Goal: Feedback & Contribution: Submit feedback/report problem

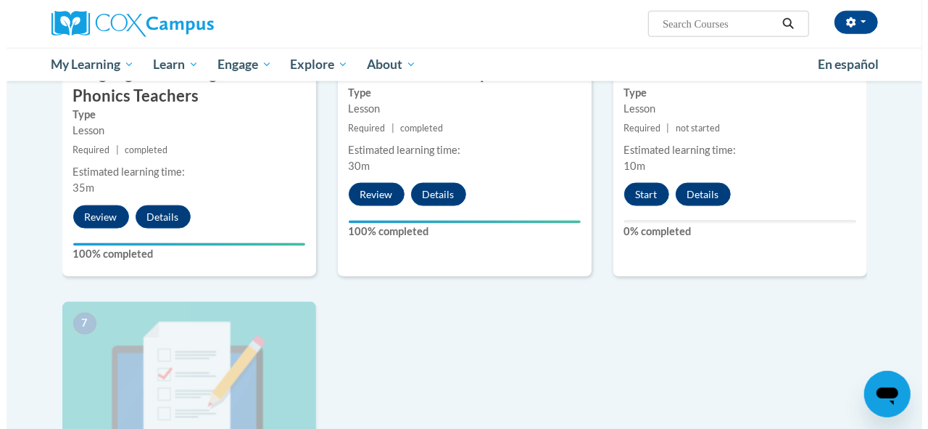
scroll to position [870, 0]
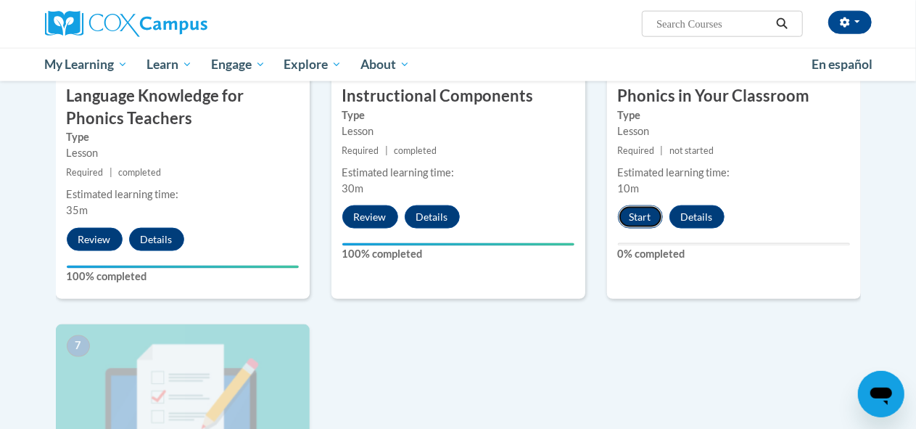
click at [642, 220] on button "Start" at bounding box center [640, 216] width 45 height 23
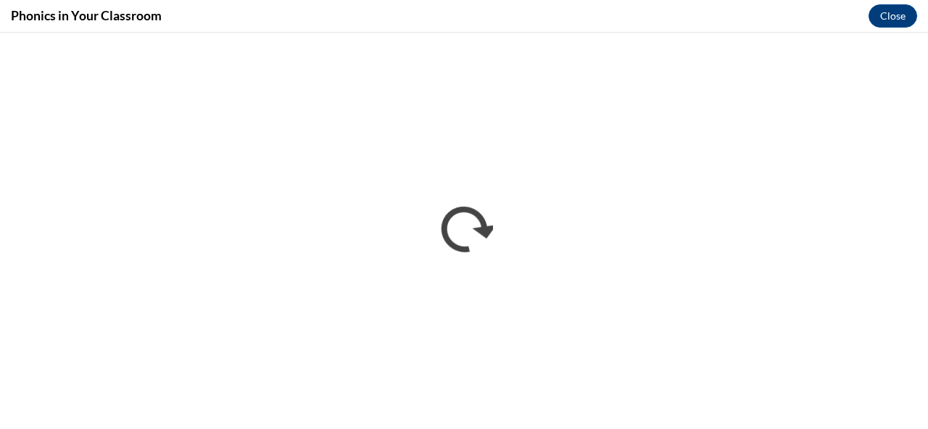
scroll to position [0, 0]
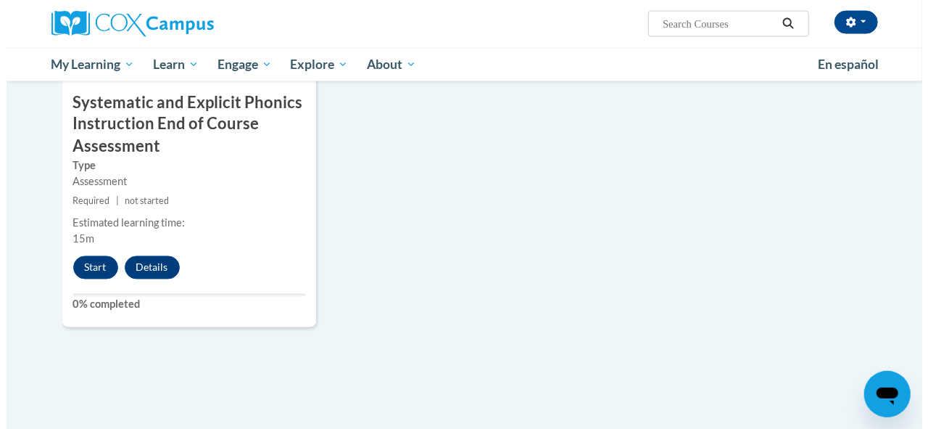
scroll to position [1241, 0]
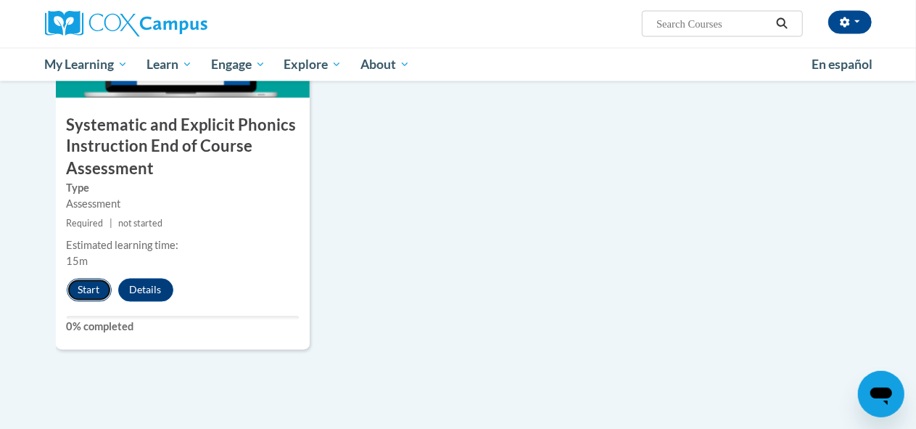
click at [86, 292] on button "Start" at bounding box center [89, 289] width 45 height 23
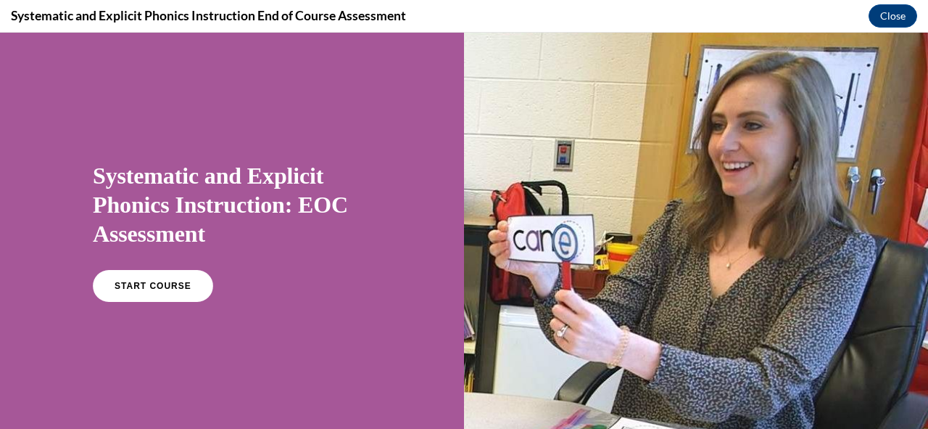
scroll to position [0, 0]
click at [151, 279] on link "START COURSE" at bounding box center [153, 285] width 126 height 33
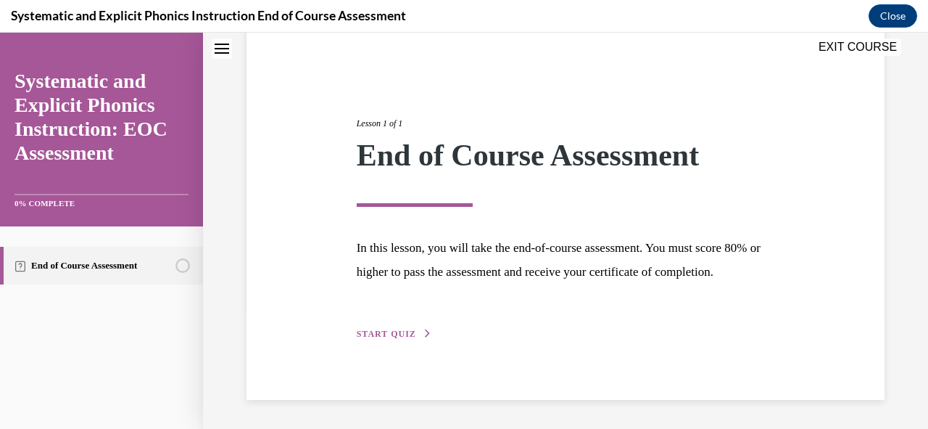
scroll to position [141, 0]
click at [415, 335] on button "START QUIZ" at bounding box center [394, 333] width 75 height 13
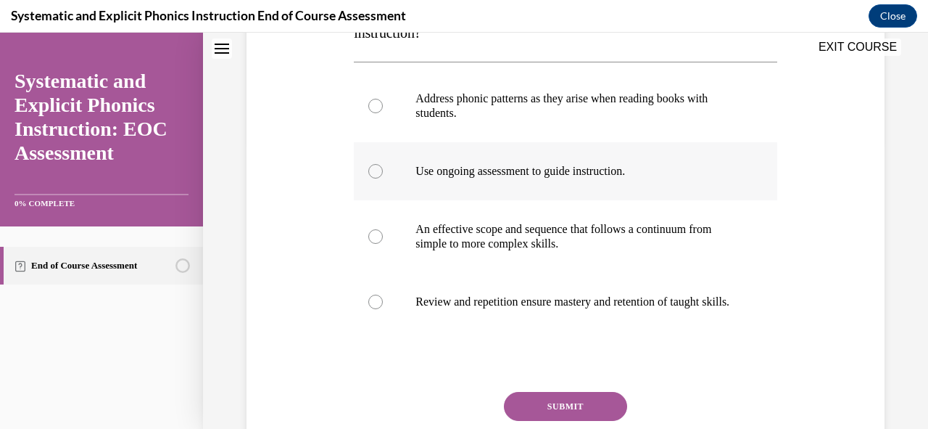
scroll to position [334, 0]
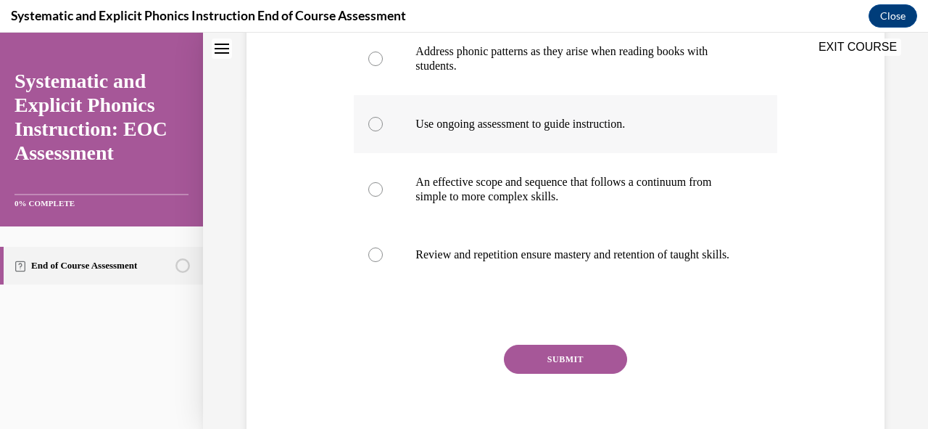
click at [374, 125] on div at bounding box center [375, 124] width 15 height 15
click at [564, 367] on button "SUBMIT" at bounding box center [565, 358] width 123 height 29
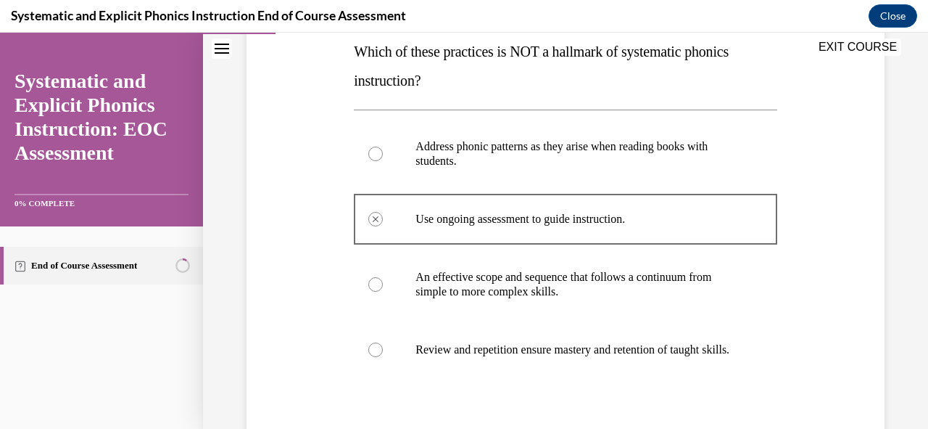
scroll to position [529, 0]
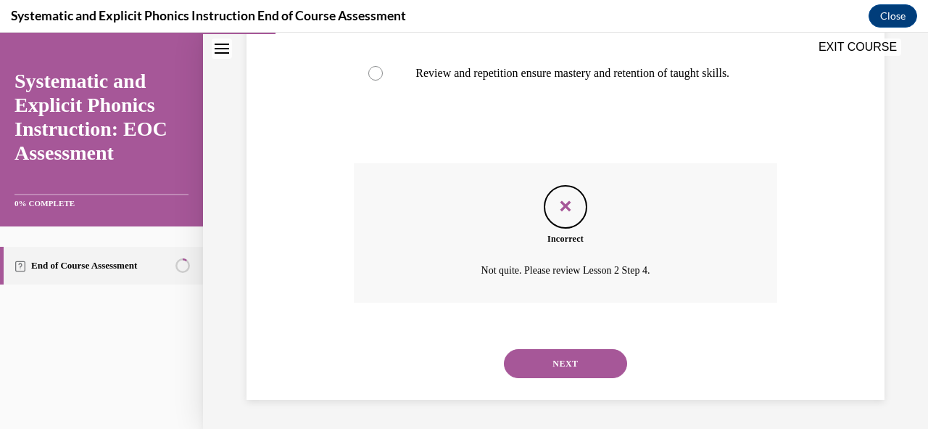
click at [557, 358] on button "NEXT" at bounding box center [565, 363] width 123 height 29
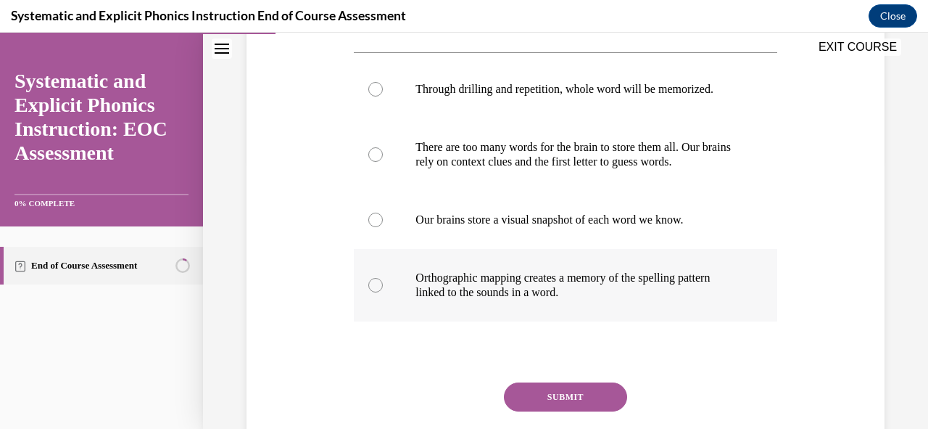
scroll to position [290, 0]
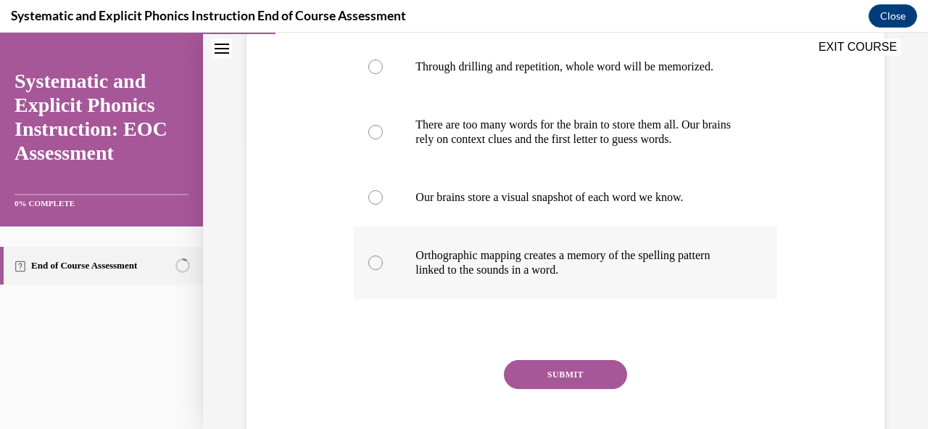
click at [365, 257] on div at bounding box center [565, 262] width 423 height 73
click at [551, 376] on button "SUBMIT" at bounding box center [565, 374] width 123 height 29
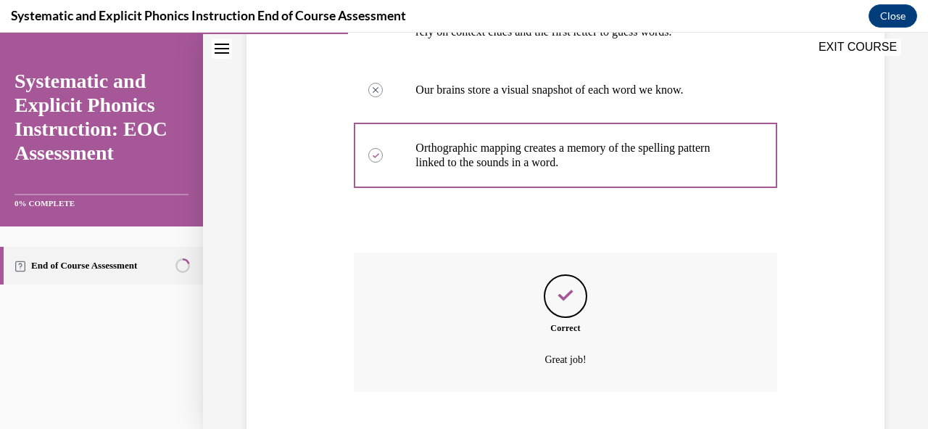
scroll to position [486, 0]
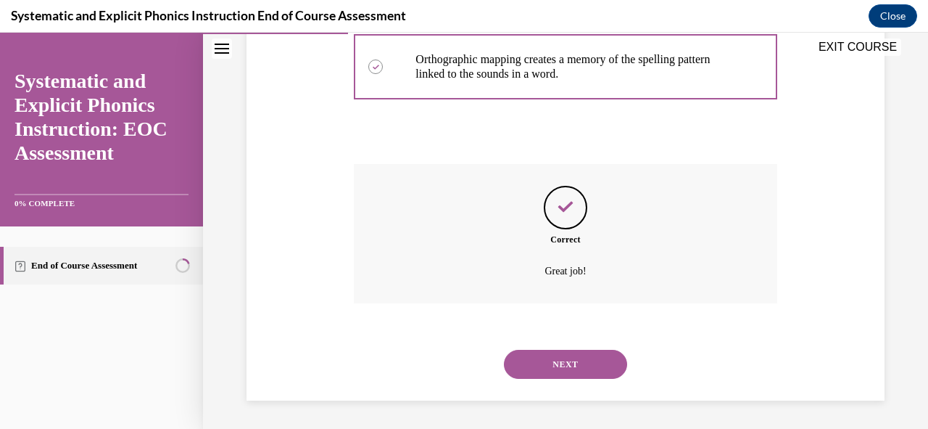
click at [586, 365] on button "NEXT" at bounding box center [565, 364] width 123 height 29
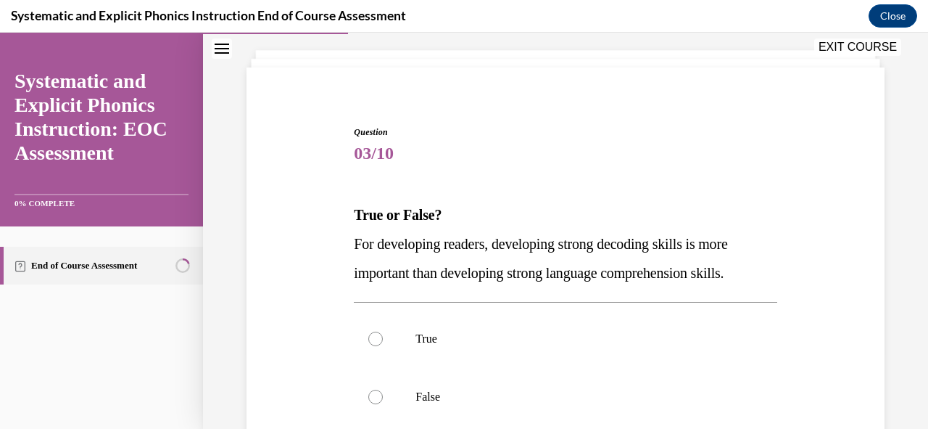
scroll to position [145, 0]
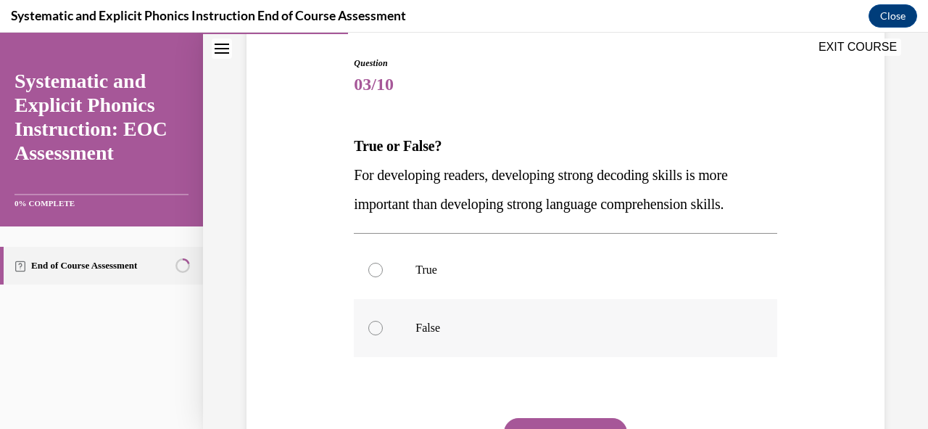
click at [376, 331] on div at bounding box center [375, 328] width 15 height 15
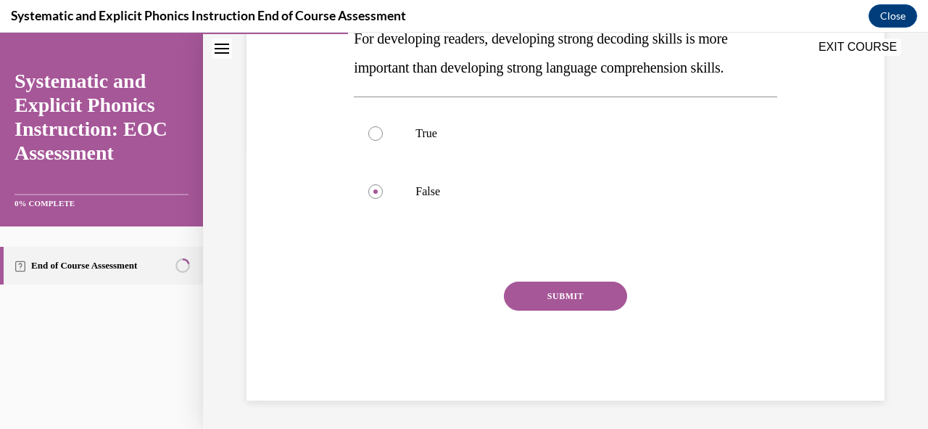
click at [570, 298] on button "SUBMIT" at bounding box center [565, 295] width 123 height 29
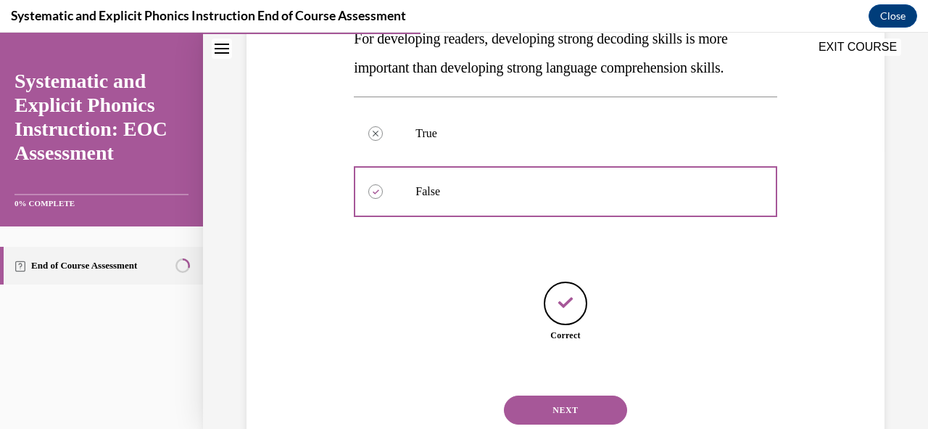
scroll to position [327, 0]
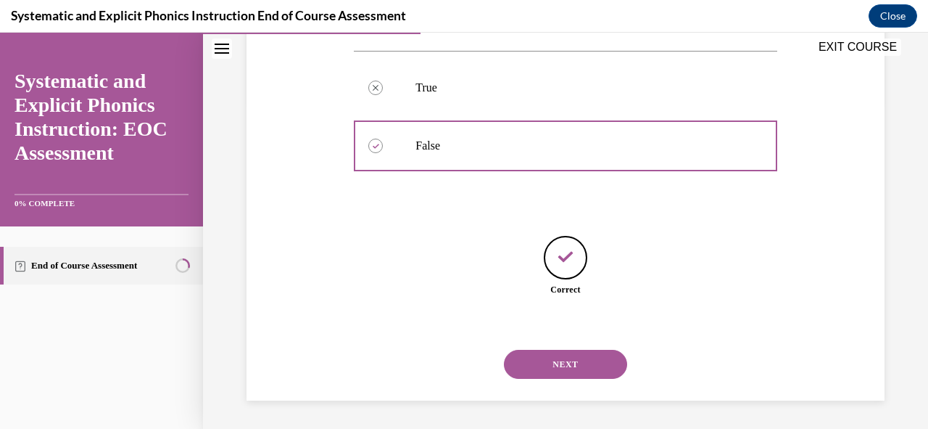
click at [566, 356] on button "NEXT" at bounding box center [565, 364] width 123 height 29
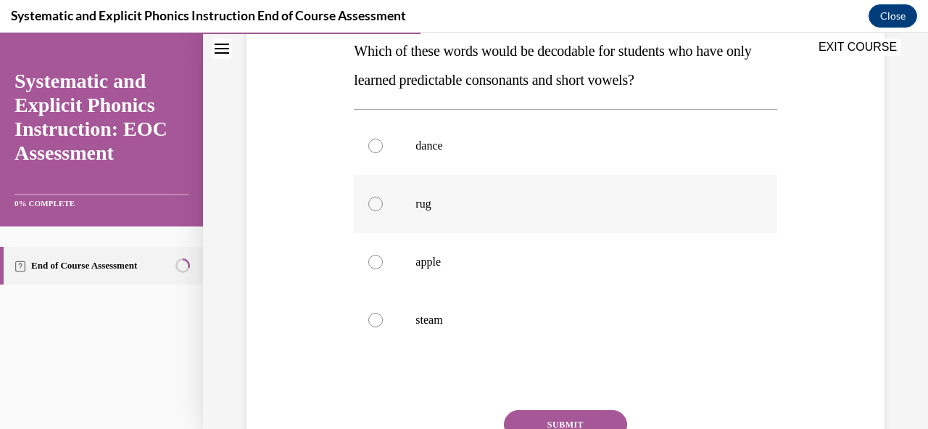
scroll to position [218, 0]
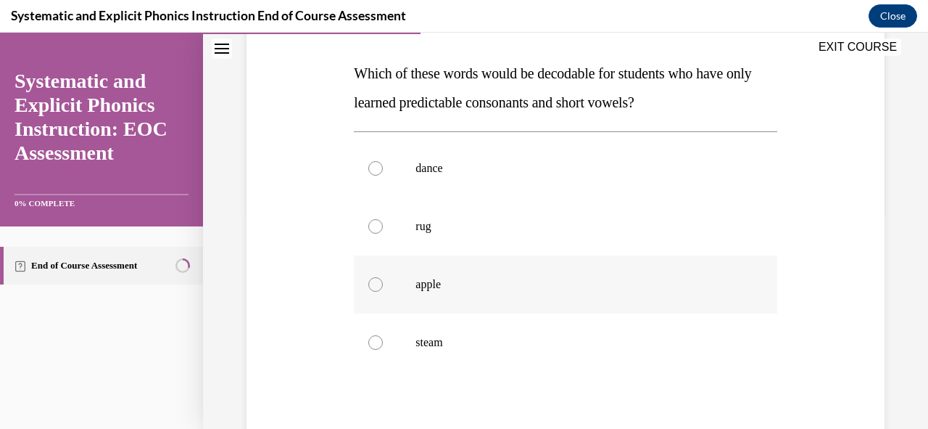
click at [377, 284] on div at bounding box center [375, 284] width 15 height 15
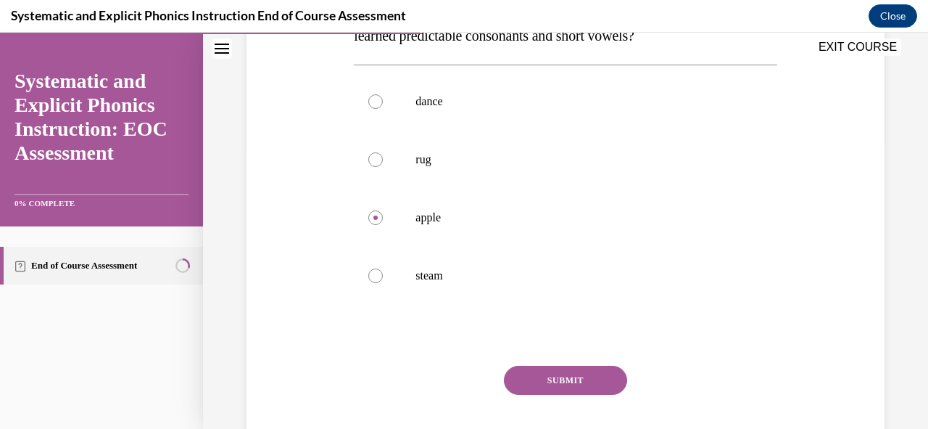
scroll to position [363, 0]
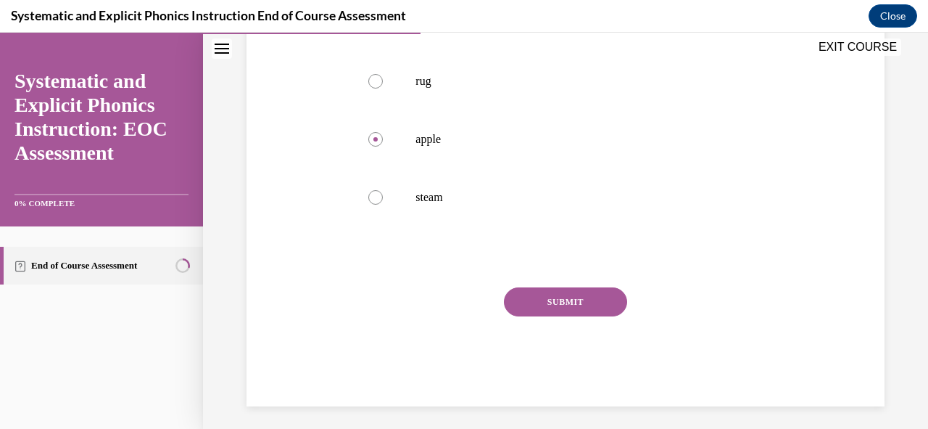
click at [579, 302] on button "SUBMIT" at bounding box center [565, 301] width 123 height 29
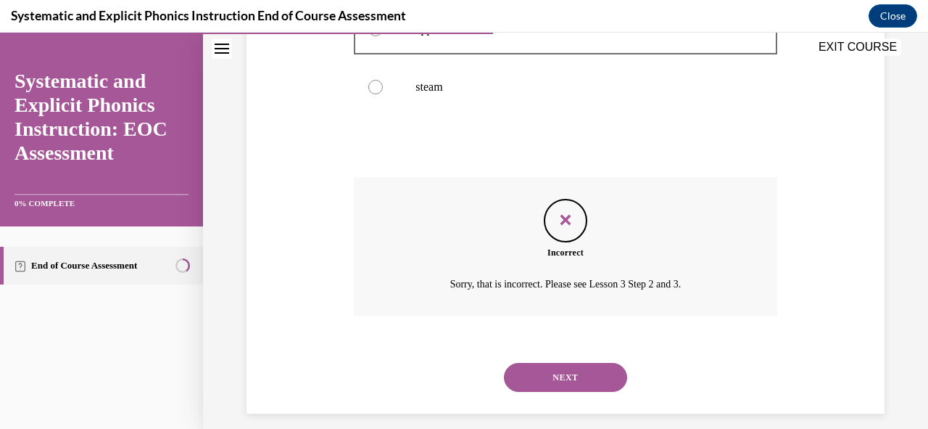
scroll to position [486, 0]
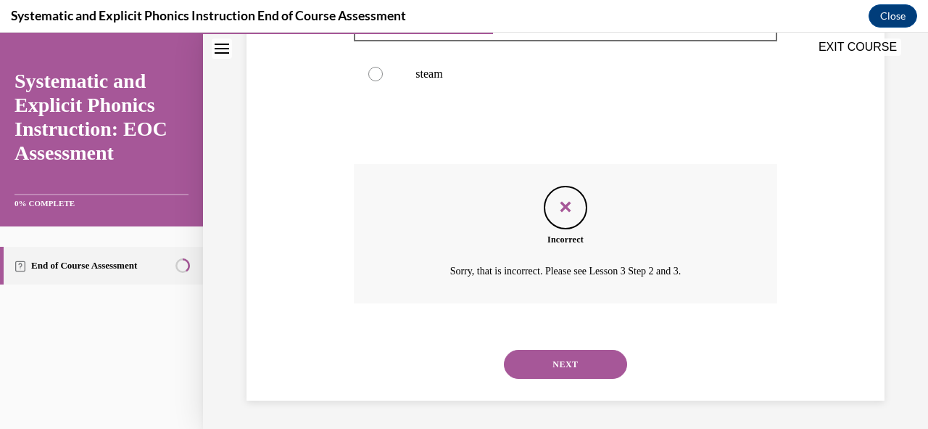
click at [563, 365] on button "NEXT" at bounding box center [565, 364] width 123 height 29
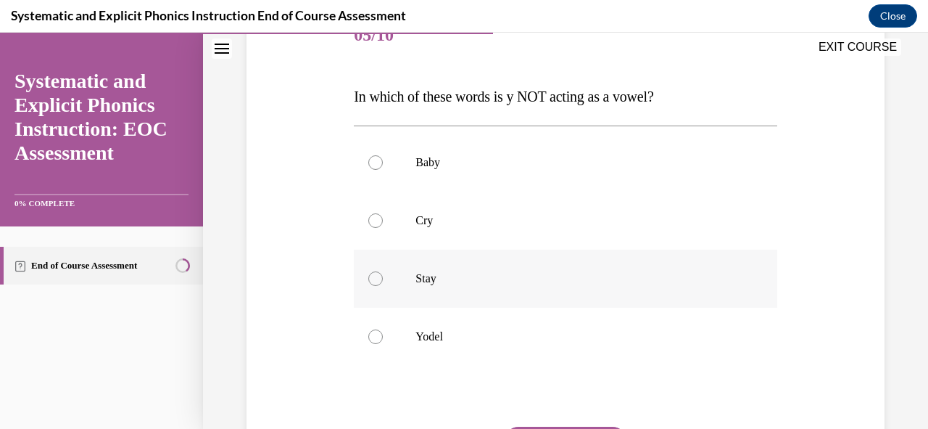
scroll to position [218, 0]
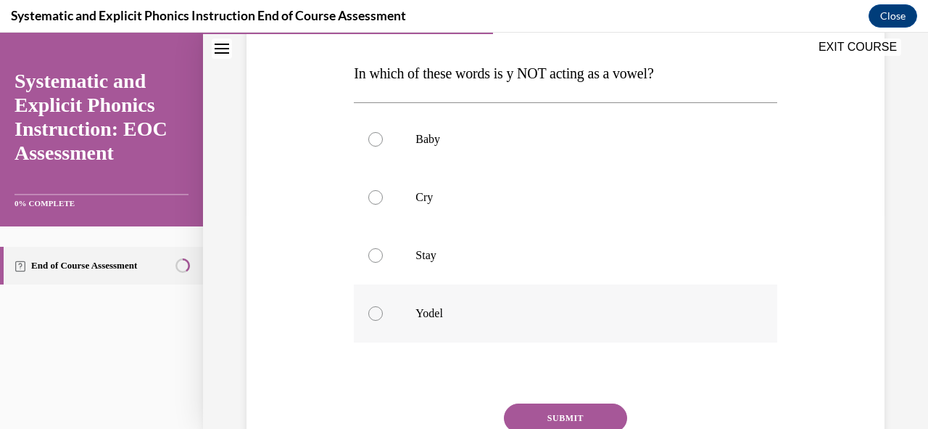
click at [377, 316] on div at bounding box center [375, 313] width 15 height 15
click at [563, 413] on button "SUBMIT" at bounding box center [565, 417] width 123 height 29
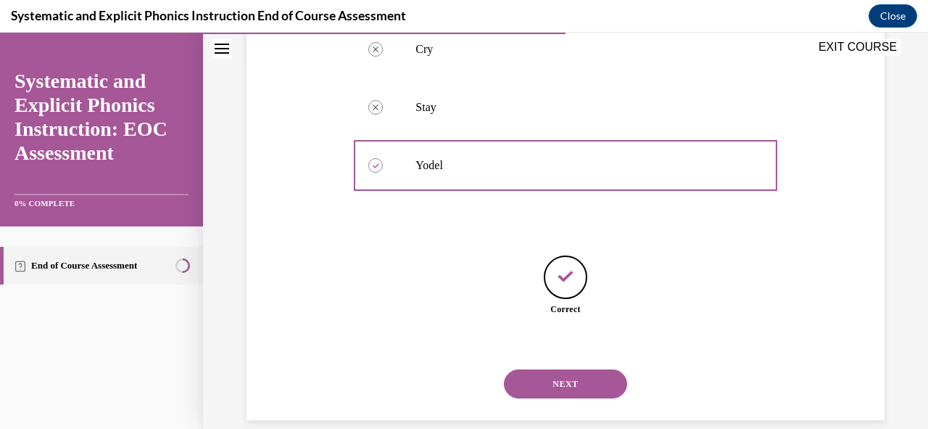
scroll to position [385, 0]
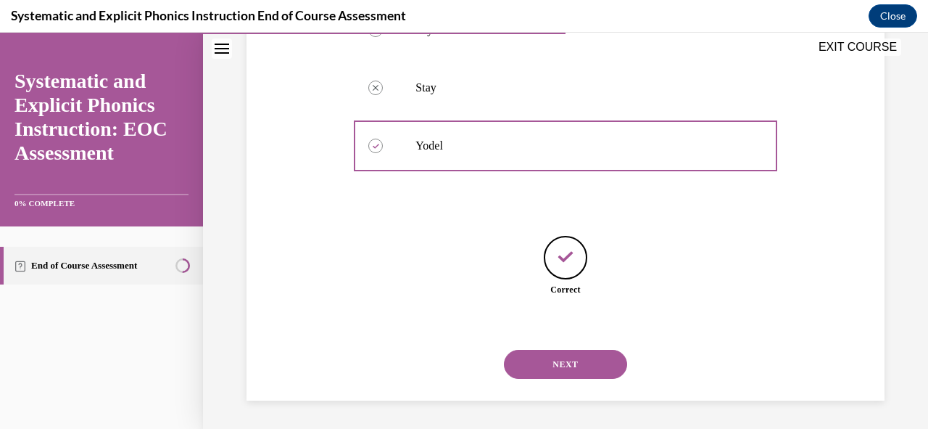
drag, startPoint x: 583, startPoint y: 362, endPoint x: 598, endPoint y: 357, distance: 15.4
click at [583, 361] on button "NEXT" at bounding box center [565, 364] width 123 height 29
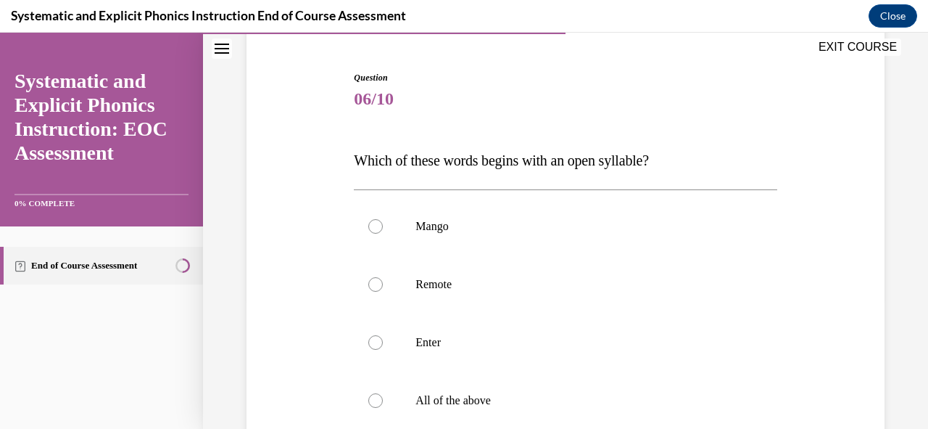
scroll to position [145, 0]
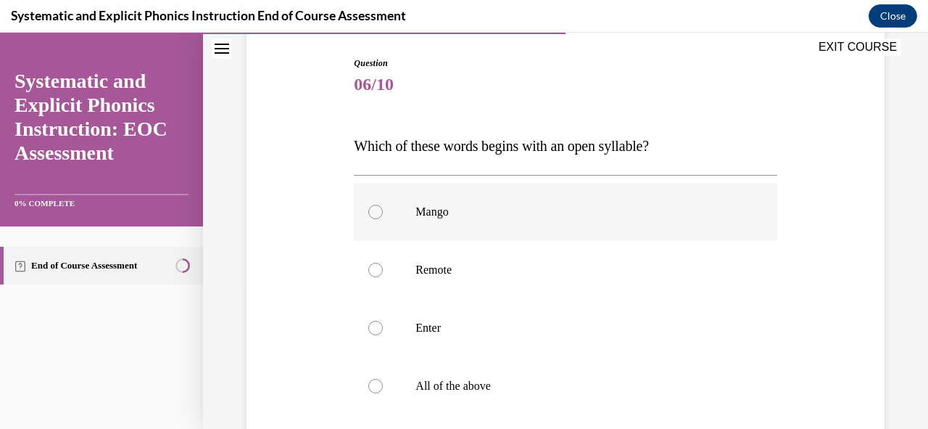
drag, startPoint x: 371, startPoint y: 213, endPoint x: 394, endPoint y: 217, distance: 23.5
click at [371, 213] on div at bounding box center [375, 211] width 15 height 15
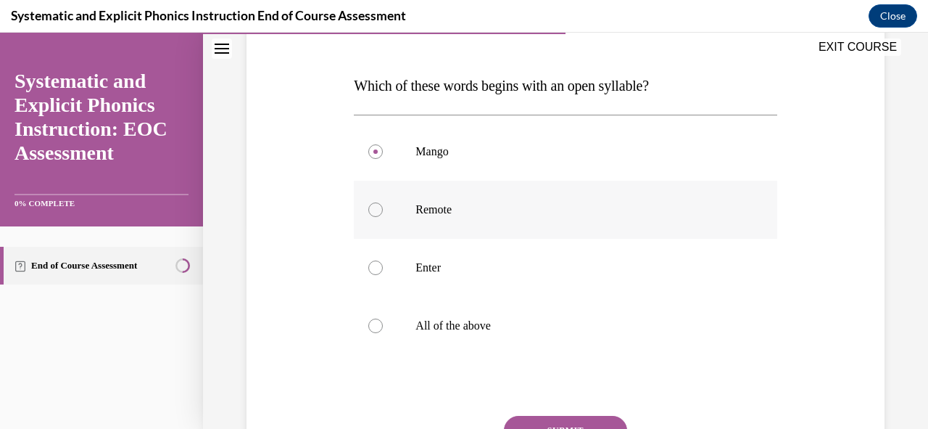
scroll to position [290, 0]
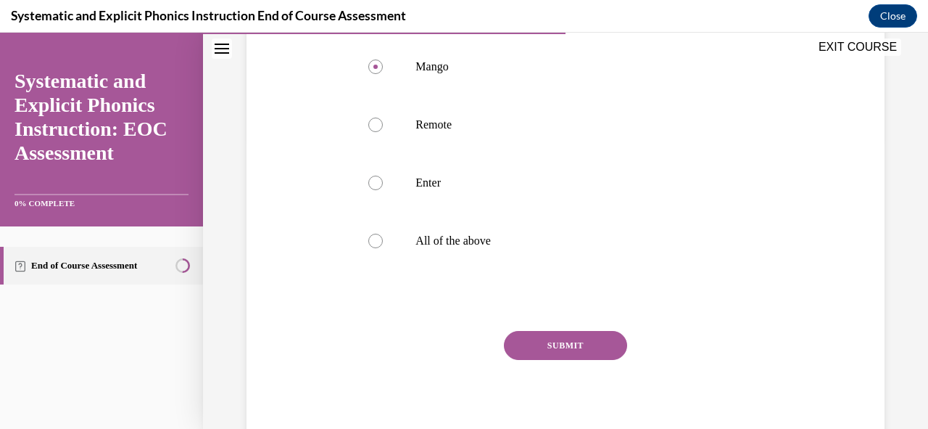
click at [569, 349] on button "SUBMIT" at bounding box center [565, 345] width 123 height 29
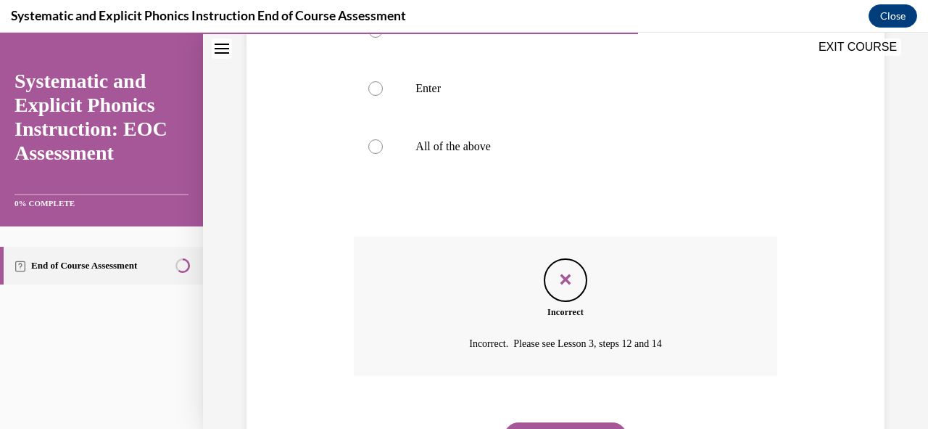
scroll to position [457, 0]
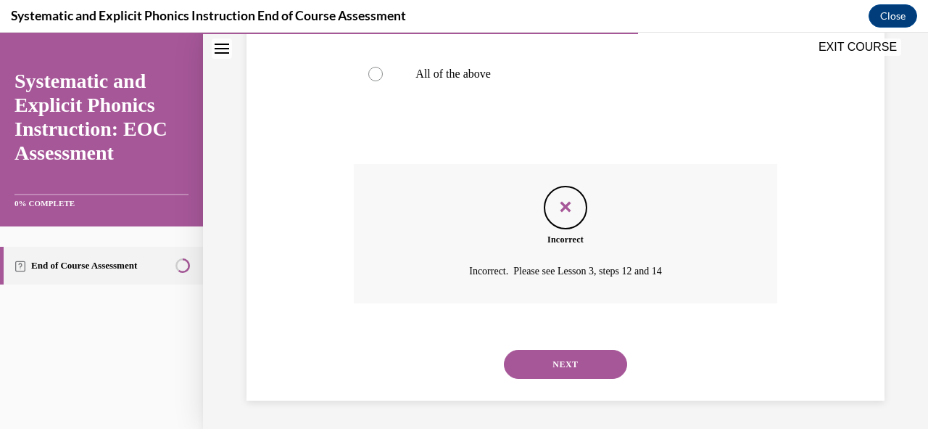
click at [592, 356] on button "NEXT" at bounding box center [565, 364] width 123 height 29
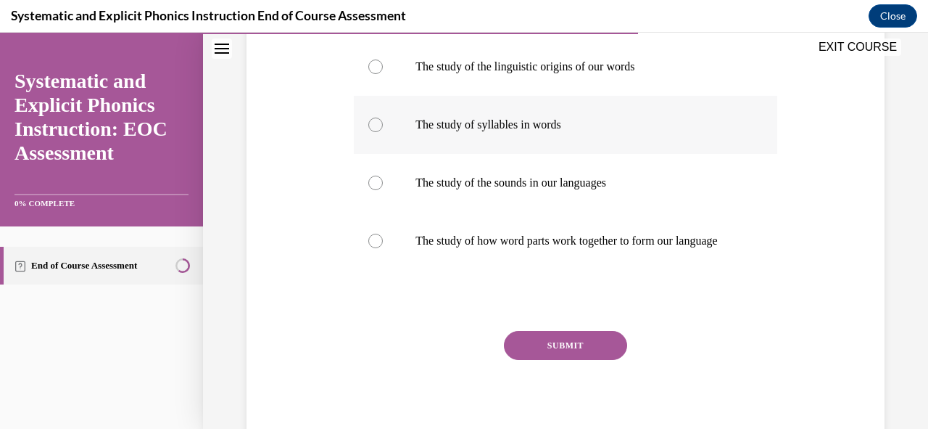
scroll to position [218, 0]
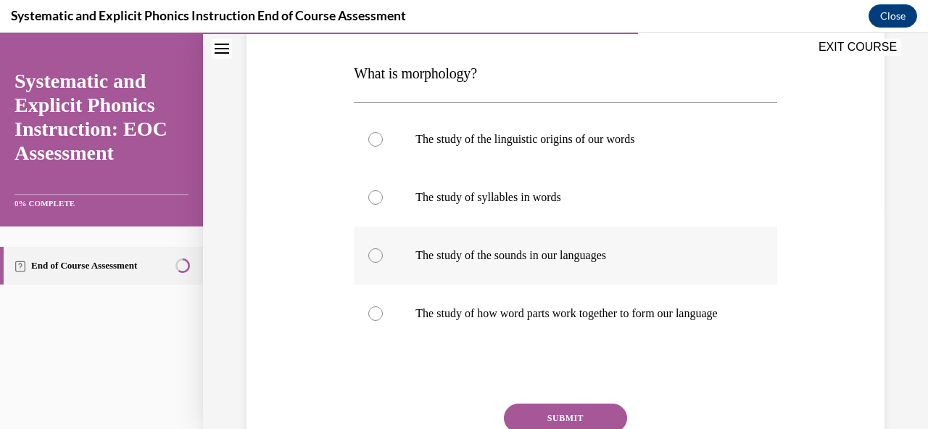
click at [373, 257] on div at bounding box center [375, 255] width 15 height 15
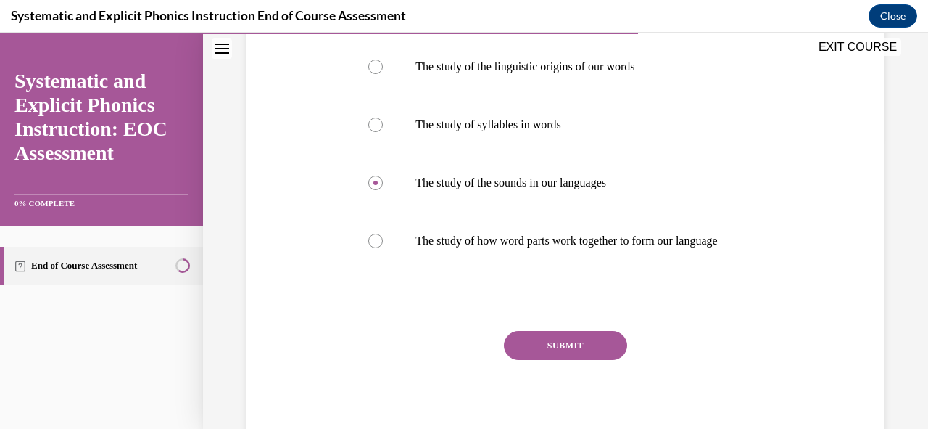
click at [558, 357] on button "SUBMIT" at bounding box center [565, 345] width 123 height 29
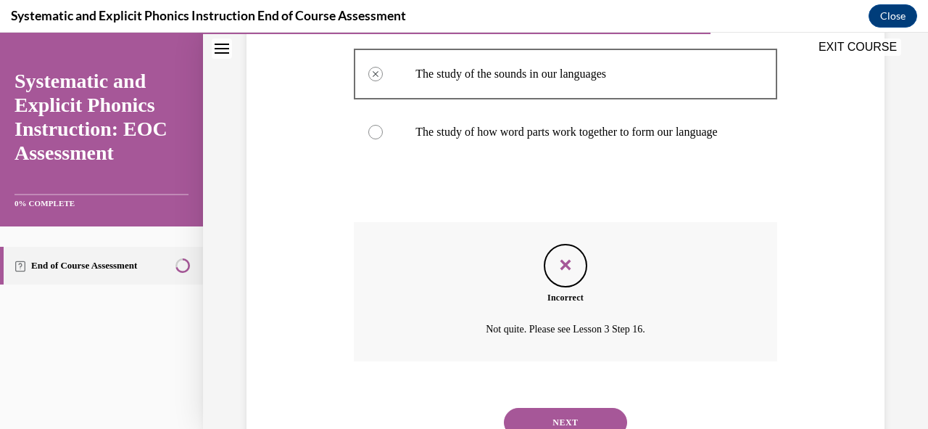
scroll to position [471, 0]
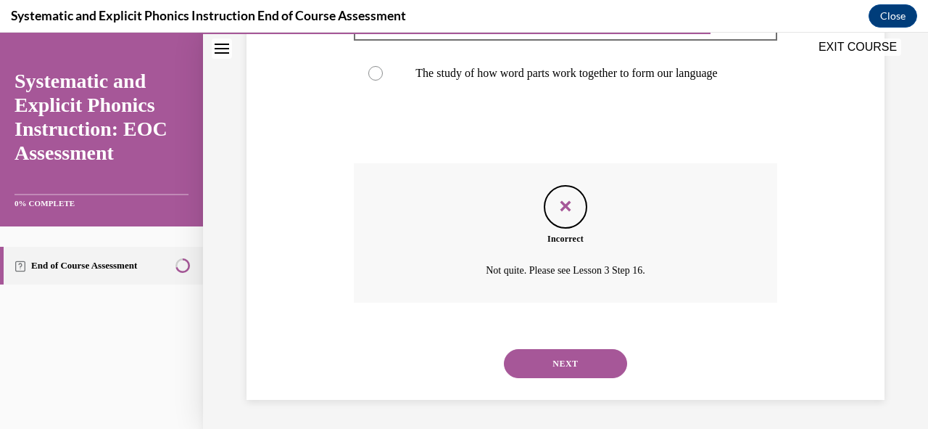
click at [599, 356] on button "NEXT" at bounding box center [565, 363] width 123 height 29
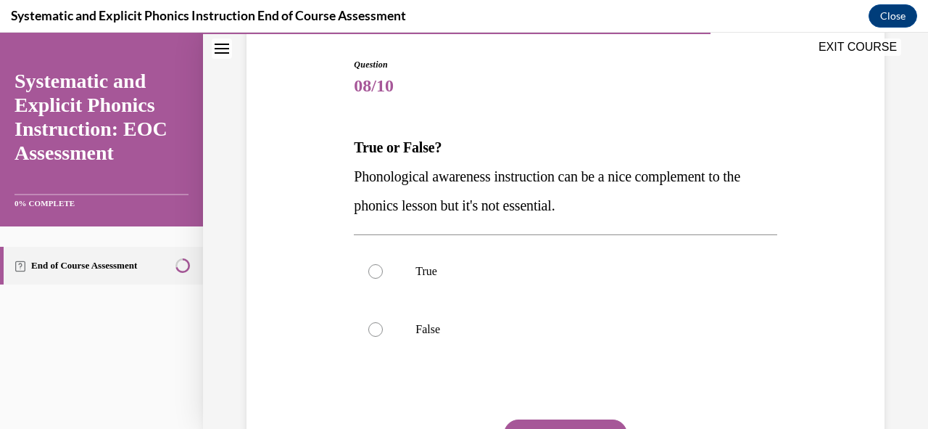
scroll to position [145, 0]
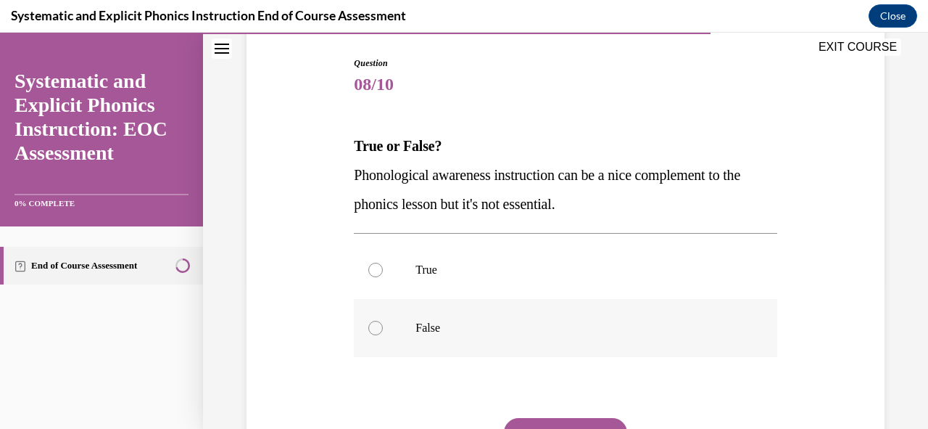
click at [377, 324] on div at bounding box center [375, 328] width 15 height 15
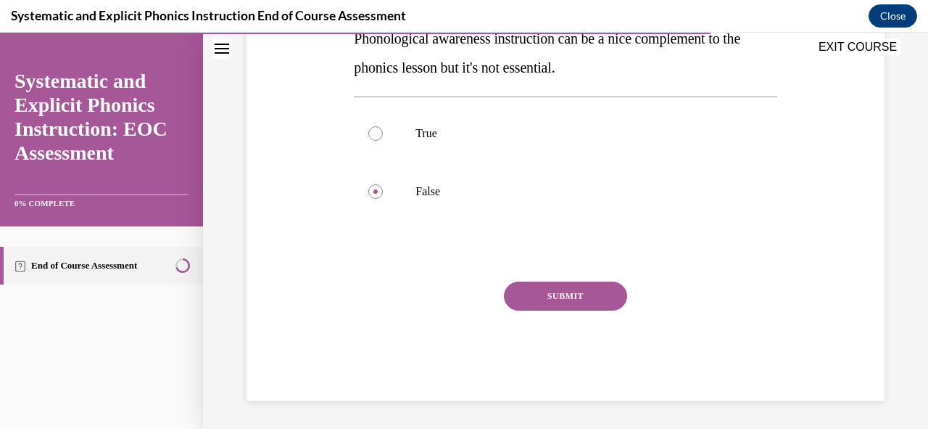
click at [556, 289] on button "SUBMIT" at bounding box center [565, 295] width 123 height 29
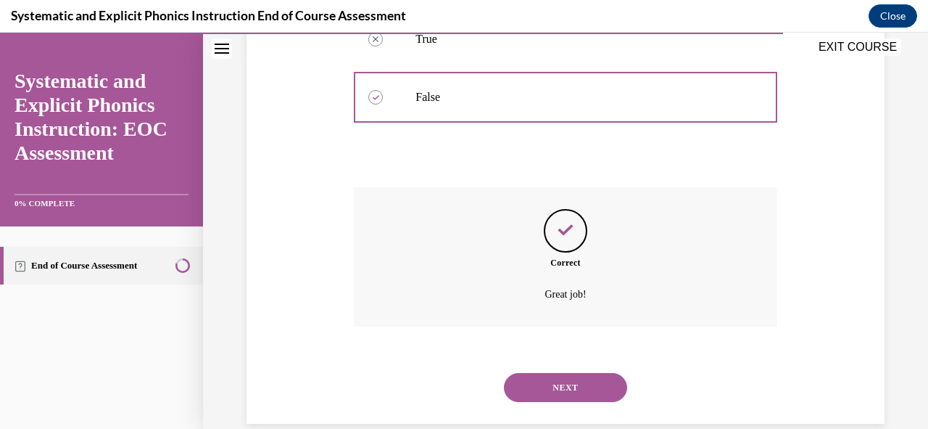
scroll to position [399, 0]
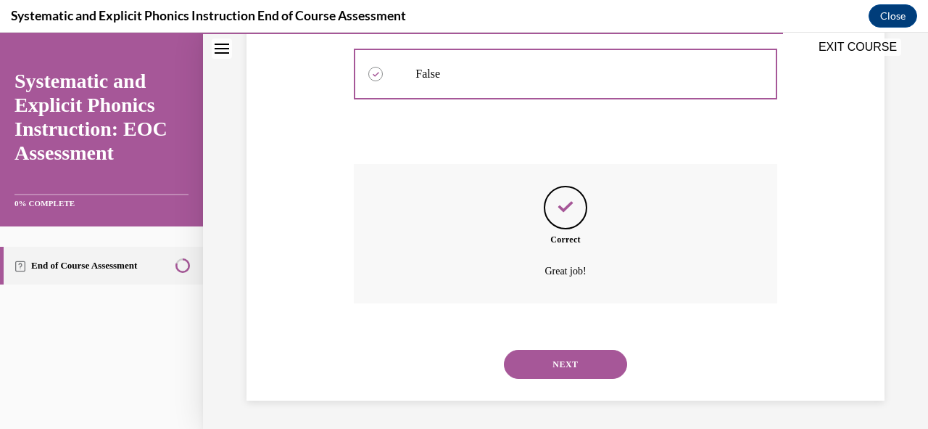
click at [567, 363] on button "NEXT" at bounding box center [565, 364] width 123 height 29
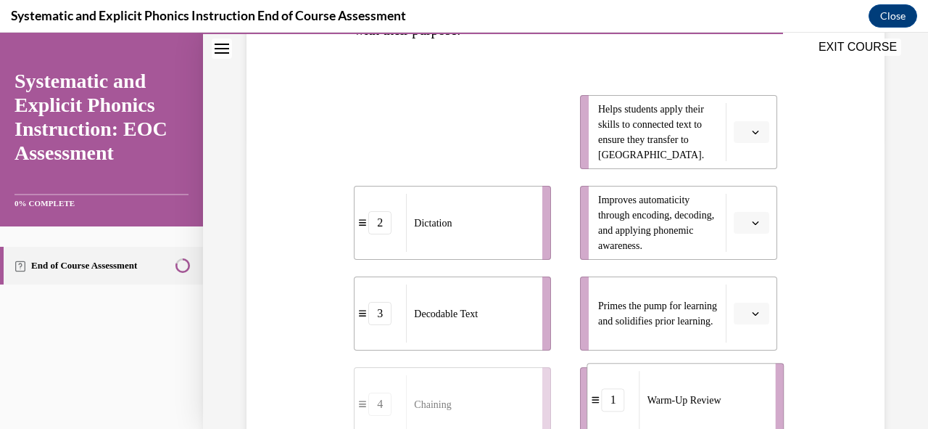
scroll to position [293, 0]
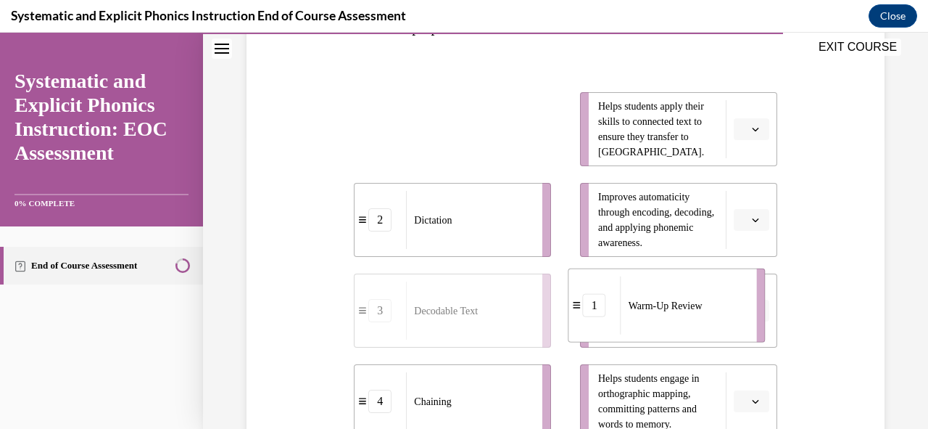
drag, startPoint x: 484, startPoint y: 192, endPoint x: 698, endPoint y: 290, distance: 235.3
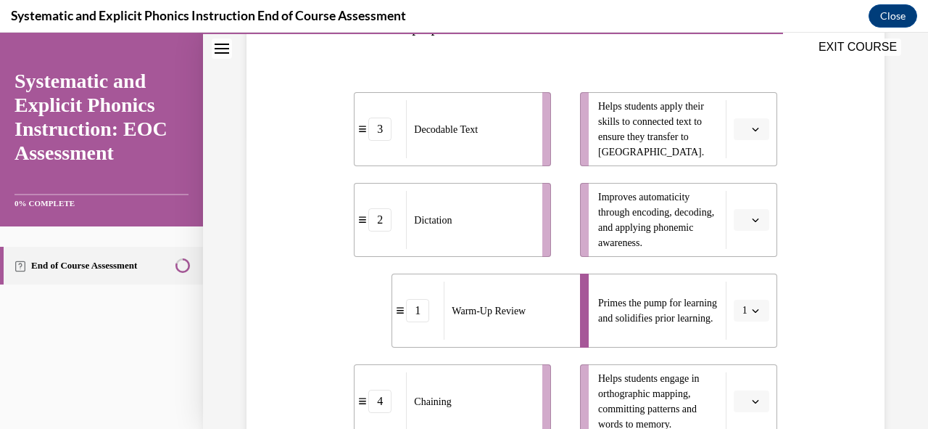
scroll to position [365, 0]
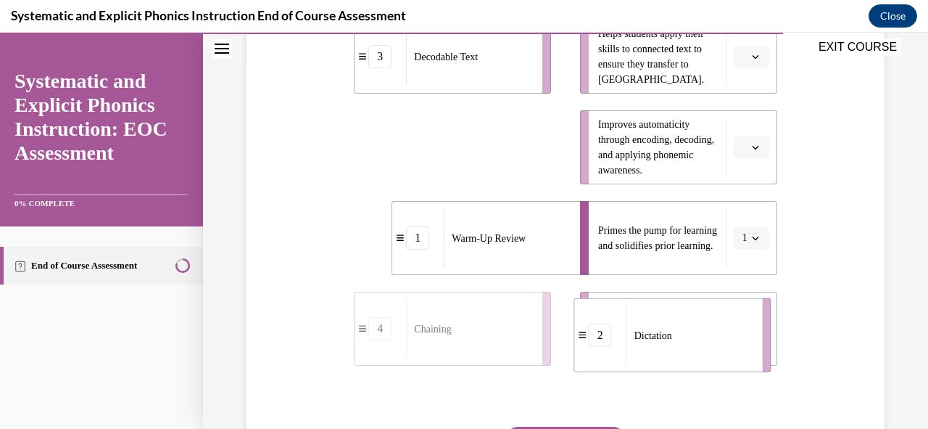
drag, startPoint x: 450, startPoint y: 149, endPoint x: 669, endPoint y: 331, distance: 285.2
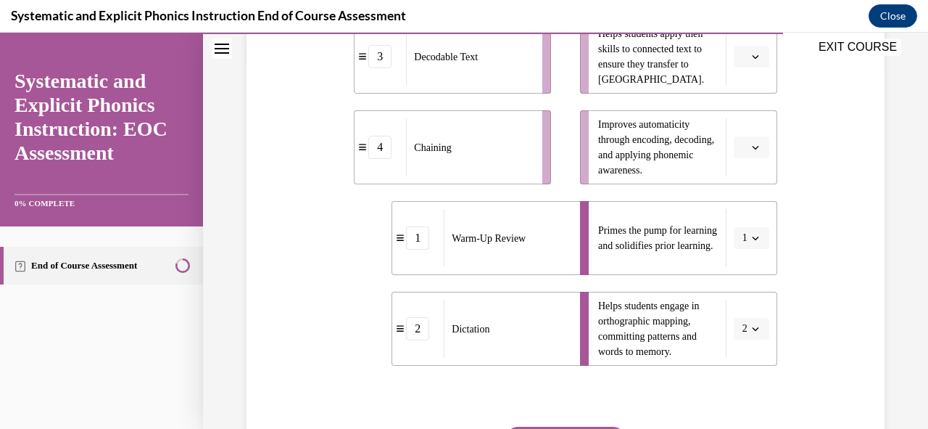
scroll to position [293, 0]
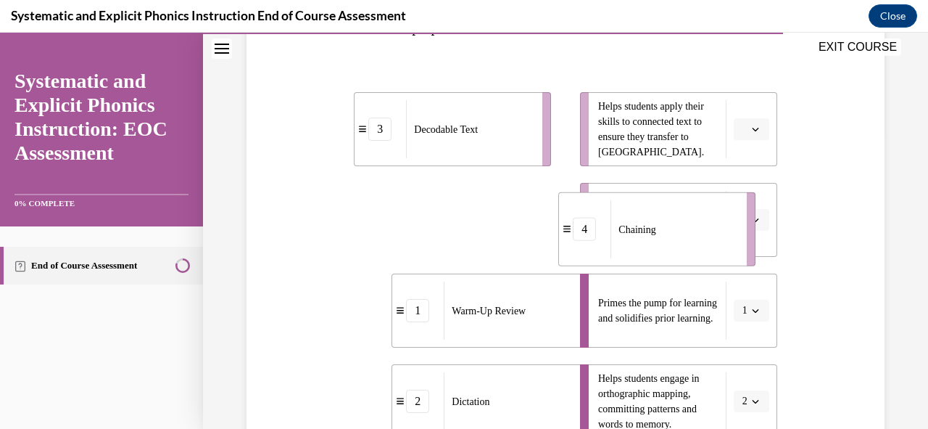
drag, startPoint x: 512, startPoint y: 223, endPoint x: 722, endPoint y: 231, distance: 209.8
click at [722, 231] on div "Chaining" at bounding box center [674, 229] width 127 height 58
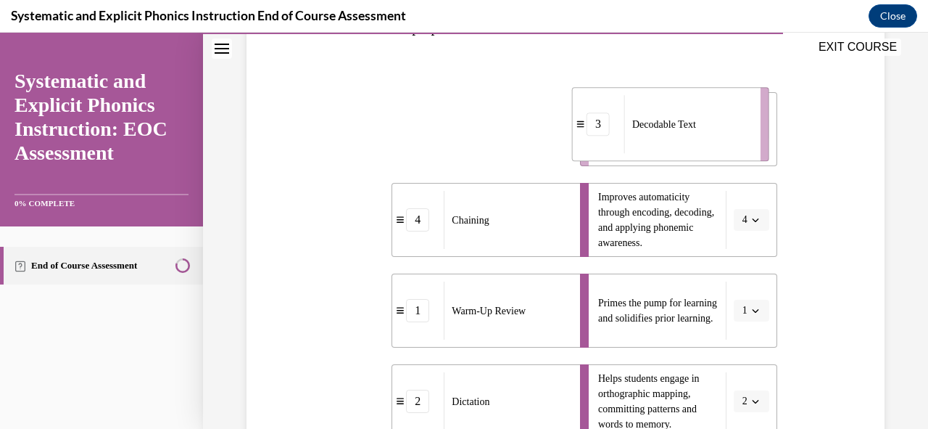
drag, startPoint x: 500, startPoint y: 131, endPoint x: 719, endPoint y: 125, distance: 218.3
click at [719, 125] on div "Decodable Text" at bounding box center [687, 124] width 127 height 58
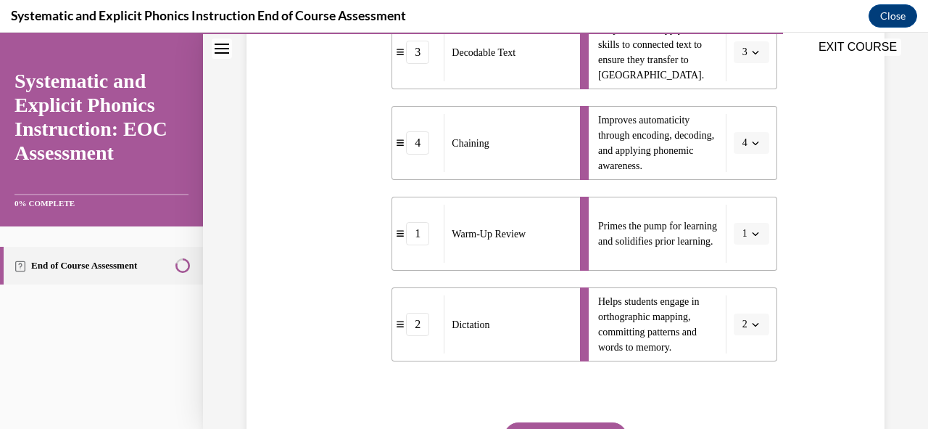
scroll to position [511, 0]
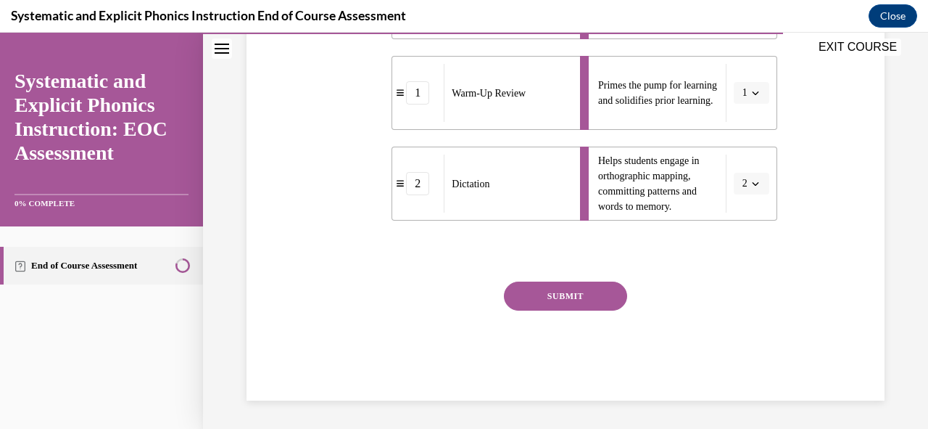
click at [561, 295] on button "SUBMIT" at bounding box center [565, 295] width 123 height 29
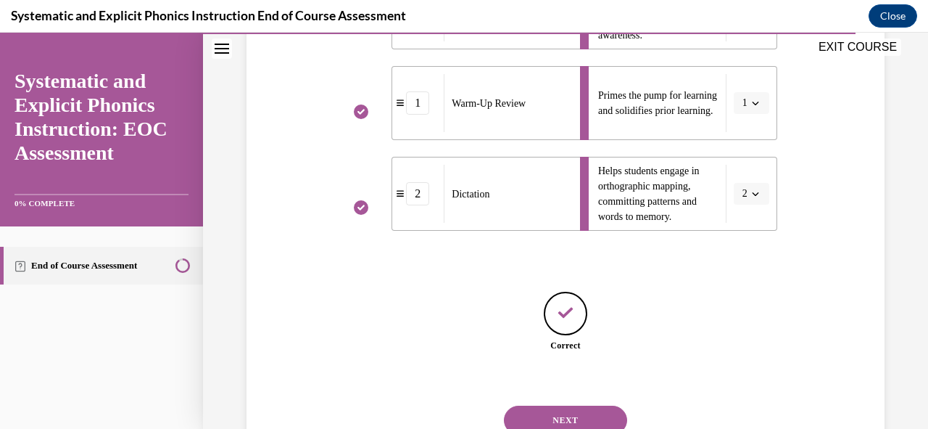
scroll to position [556, 0]
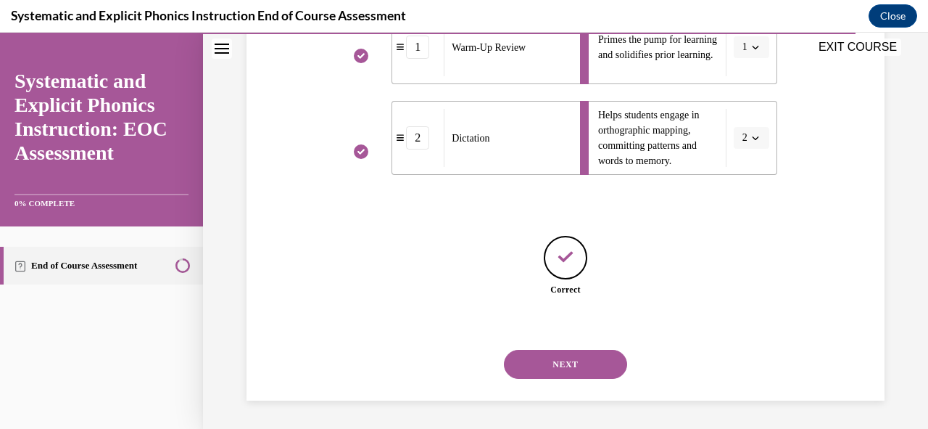
click at [592, 362] on button "NEXT" at bounding box center [565, 364] width 123 height 29
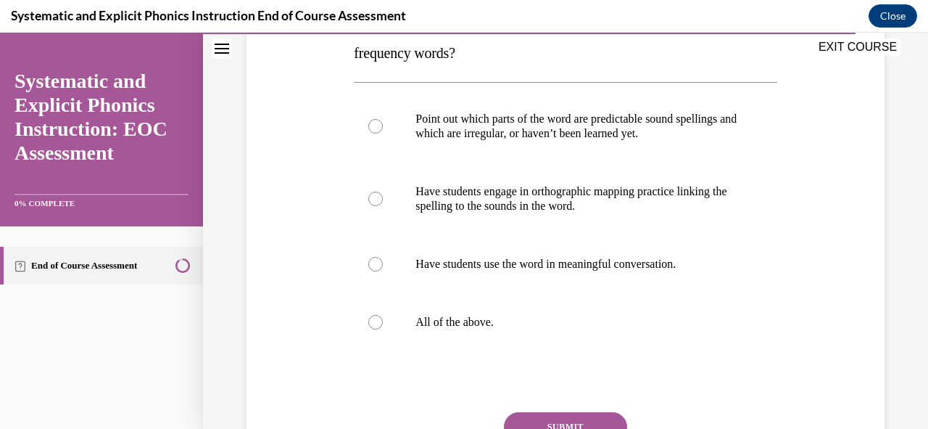
scroll to position [290, 0]
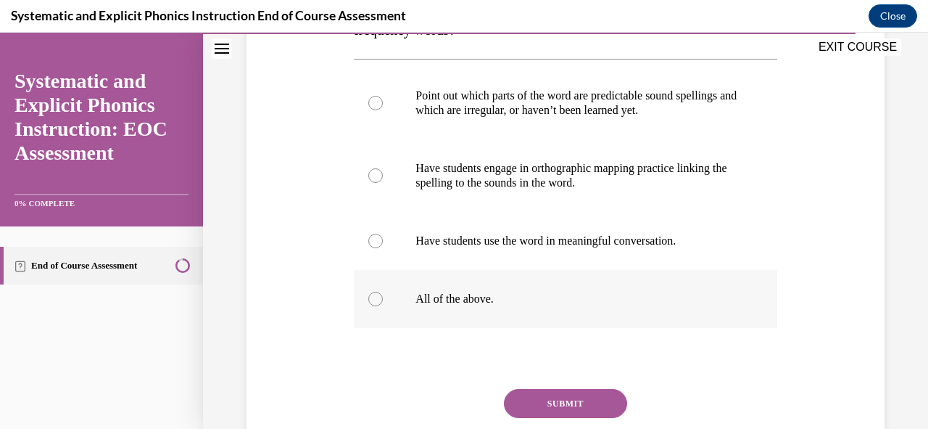
click at [365, 304] on div at bounding box center [565, 299] width 423 height 58
click at [582, 401] on button "SUBMIT" at bounding box center [565, 403] width 123 height 29
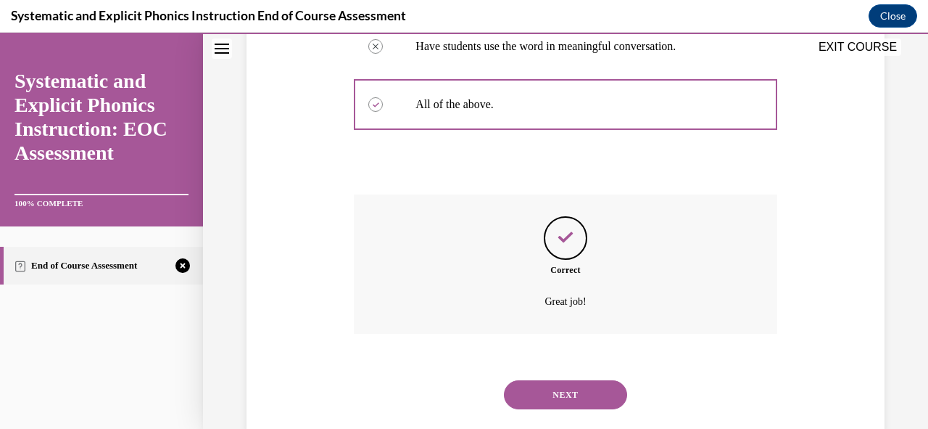
scroll to position [515, 0]
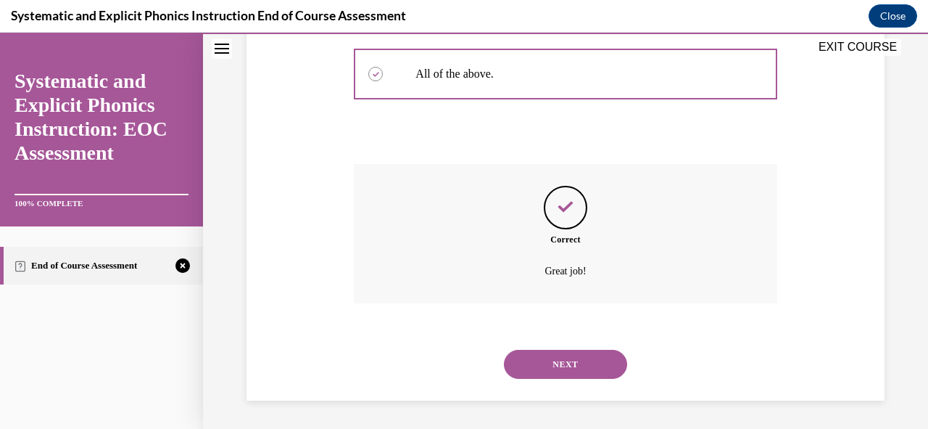
click at [547, 371] on button "NEXT" at bounding box center [565, 364] width 123 height 29
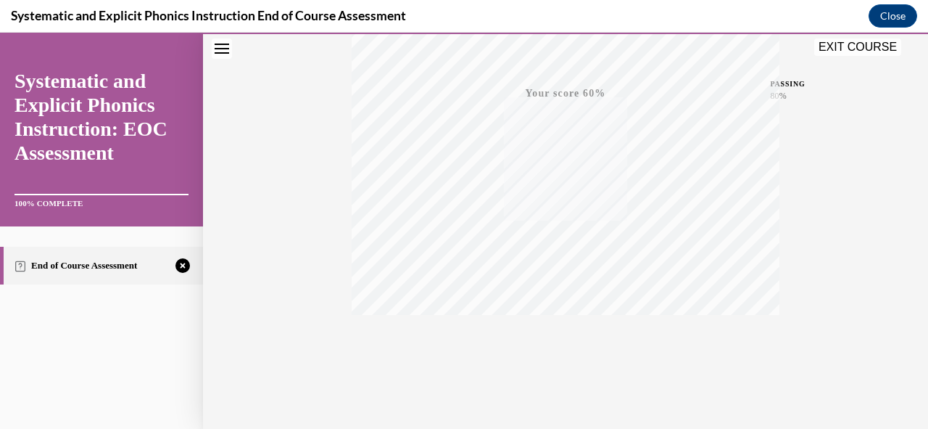
scroll to position [347, 0]
click at [557, 339] on icon "button" at bounding box center [565, 341] width 51 height 16
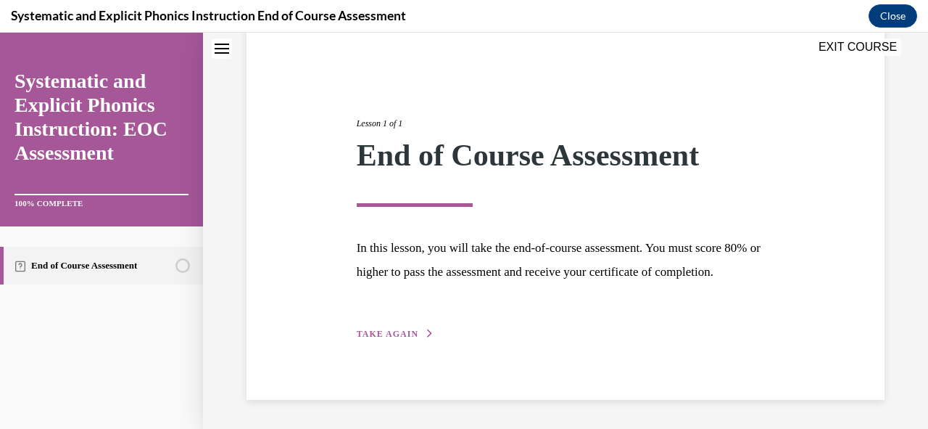
scroll to position [141, 0]
click at [397, 331] on span "TAKE AGAIN" at bounding box center [388, 333] width 62 height 10
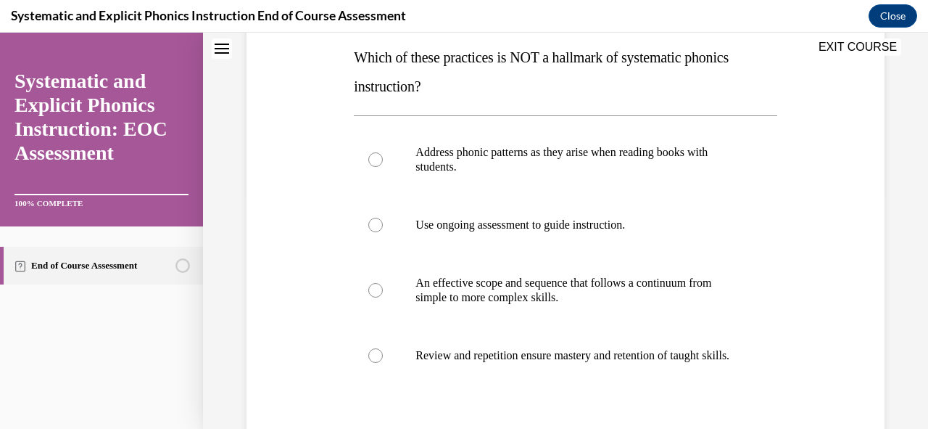
scroll to position [262, 0]
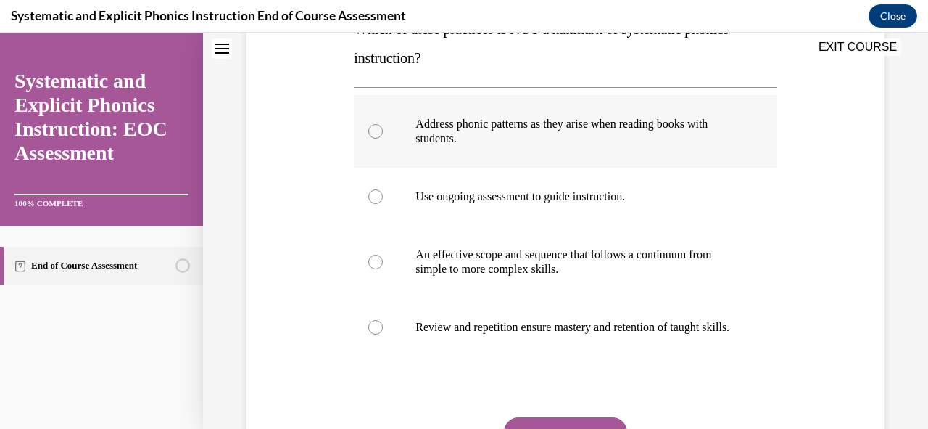
click at [376, 136] on div at bounding box center [375, 131] width 15 height 15
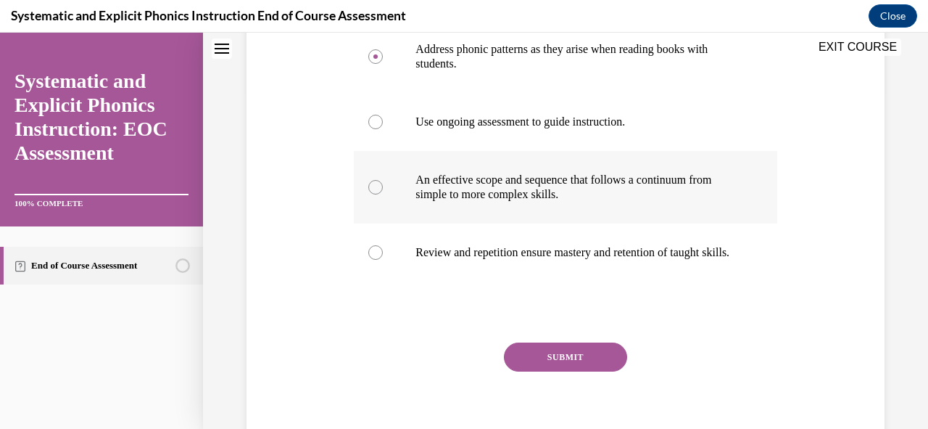
scroll to position [412, 0]
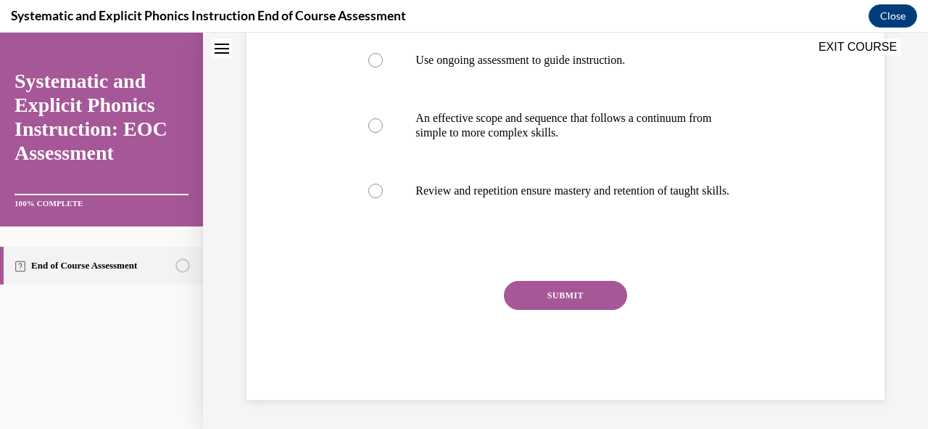
click at [584, 304] on button "SUBMIT" at bounding box center [565, 295] width 123 height 29
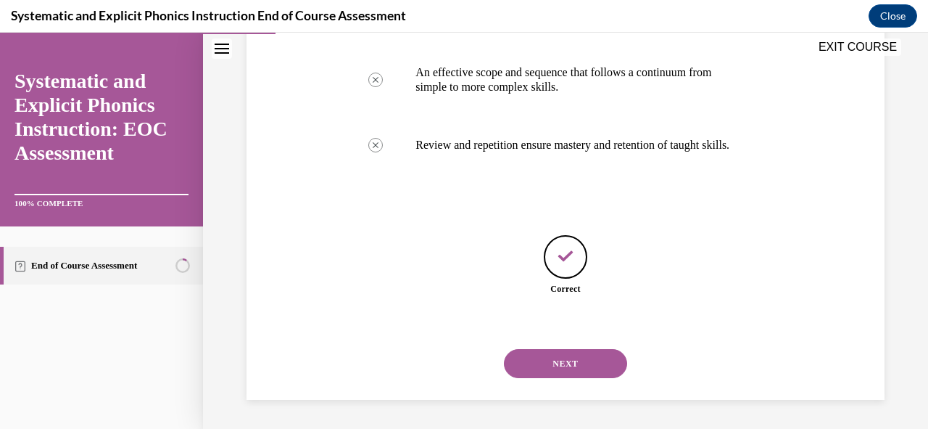
scroll to position [458, 0]
drag, startPoint x: 559, startPoint y: 368, endPoint x: 587, endPoint y: 359, distance: 29.6
click at [560, 368] on button "NEXT" at bounding box center [565, 363] width 123 height 29
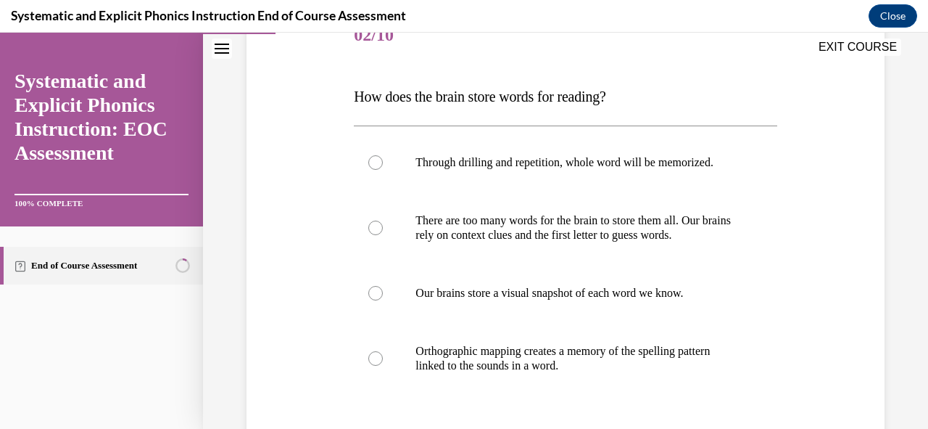
scroll to position [218, 0]
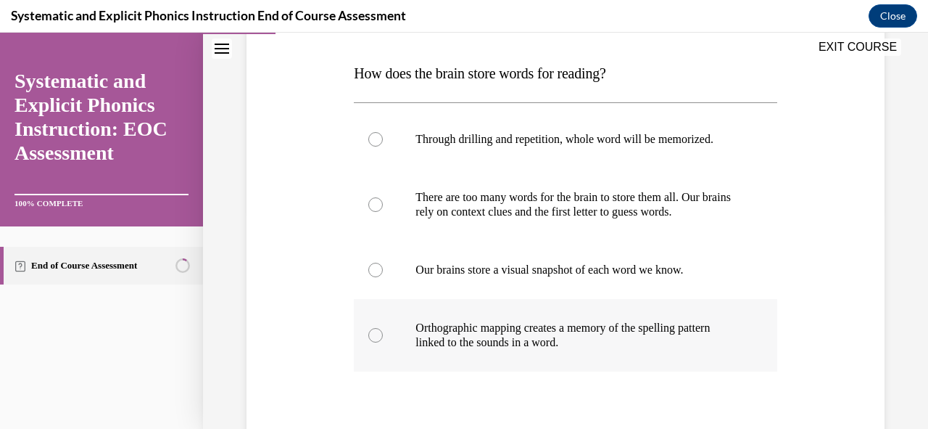
click at [376, 336] on div at bounding box center [375, 335] width 15 height 15
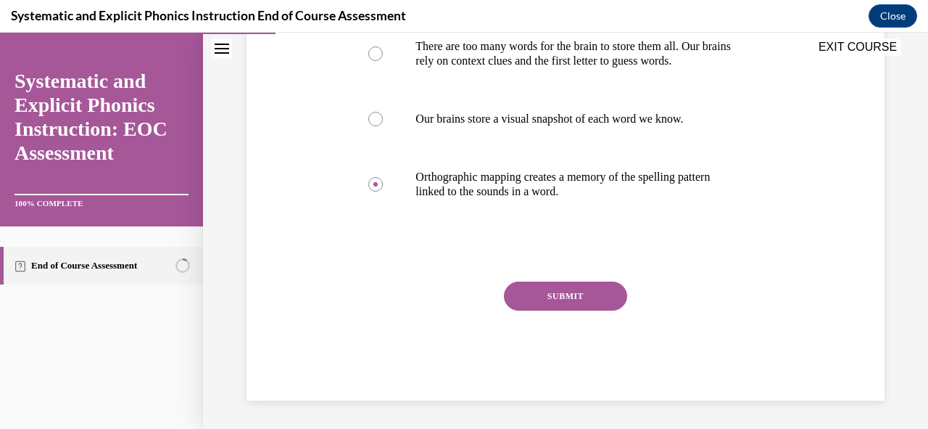
click at [561, 288] on button "SUBMIT" at bounding box center [565, 295] width 123 height 29
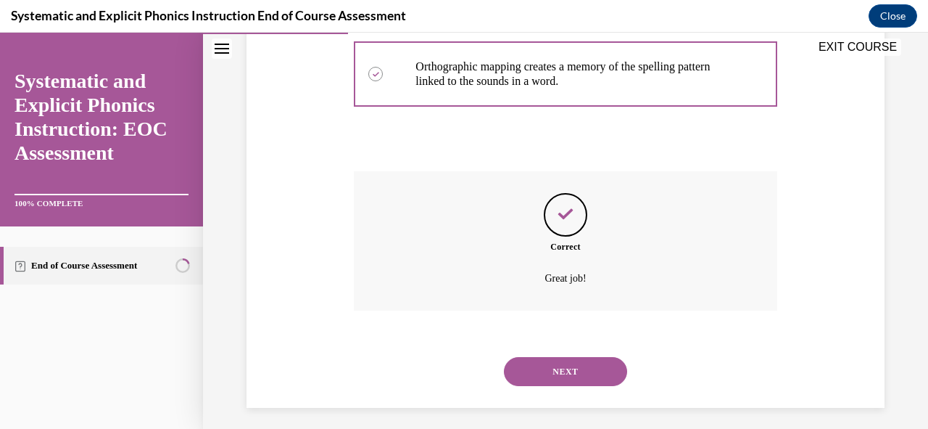
scroll to position [486, 0]
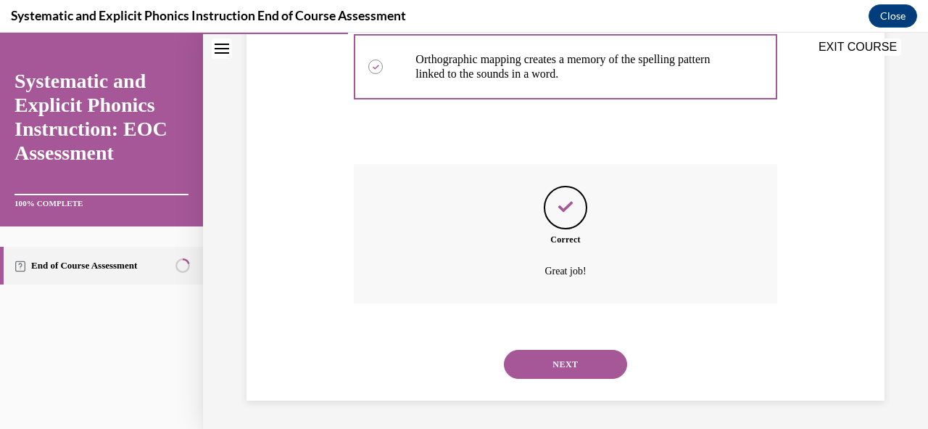
click at [580, 371] on button "NEXT" at bounding box center [565, 364] width 123 height 29
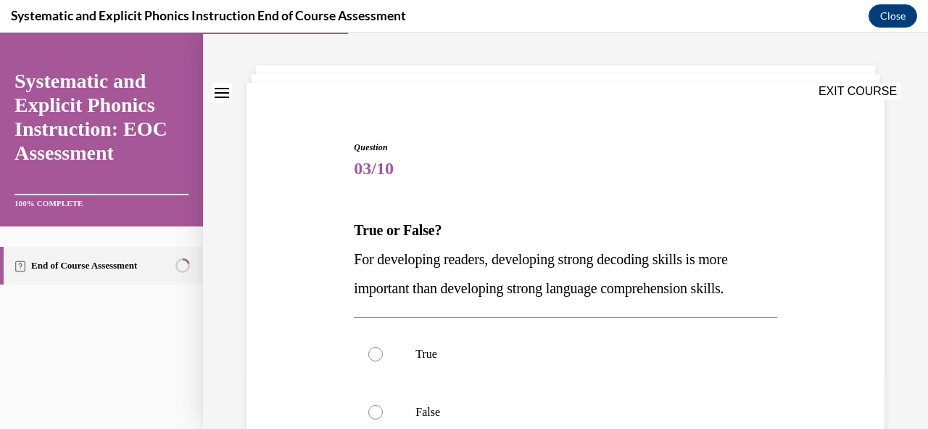
scroll to position [145, 0]
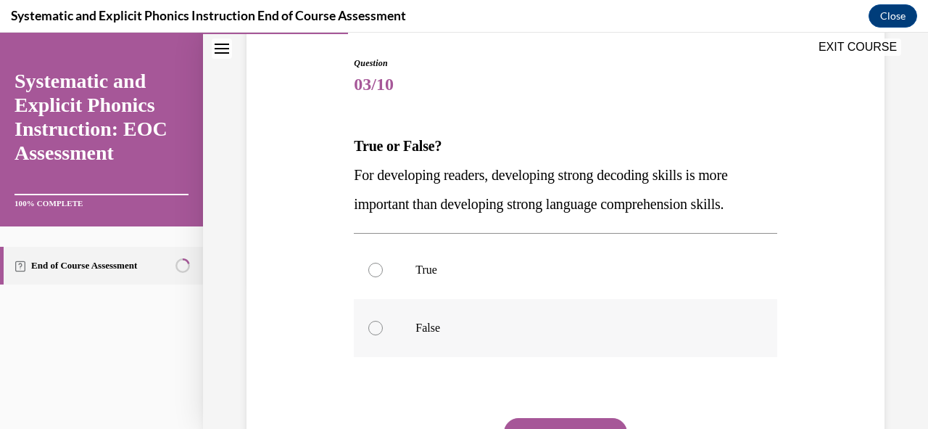
click at [381, 326] on div at bounding box center [565, 328] width 423 height 58
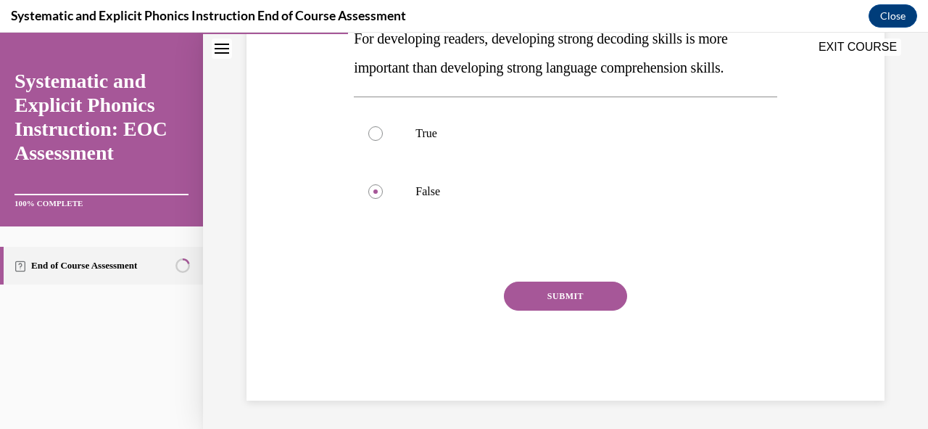
click at [553, 298] on button "SUBMIT" at bounding box center [565, 295] width 123 height 29
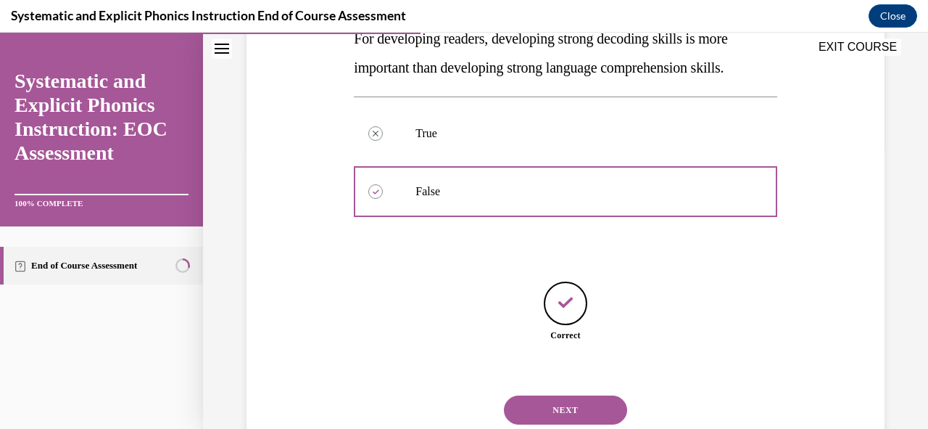
scroll to position [327, 0]
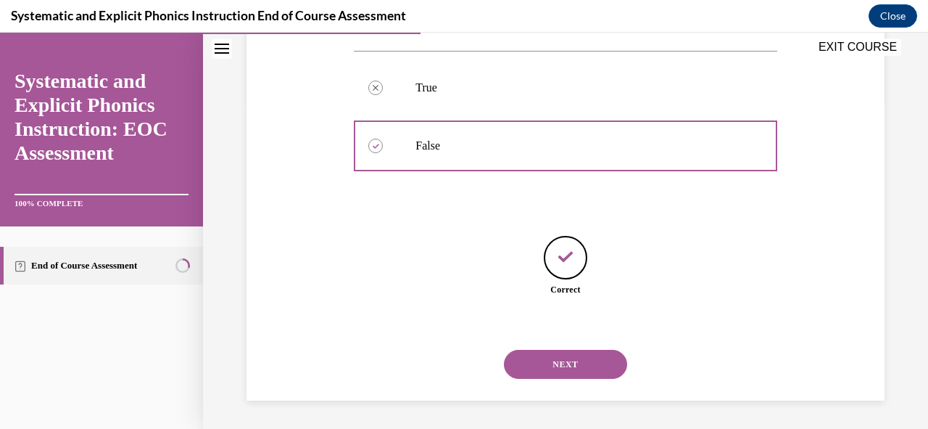
click at [547, 358] on button "NEXT" at bounding box center [565, 364] width 123 height 29
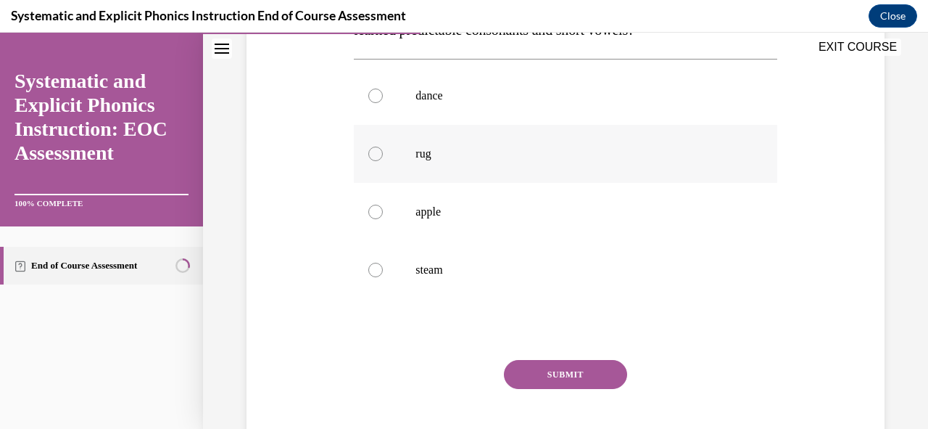
scroll to position [218, 0]
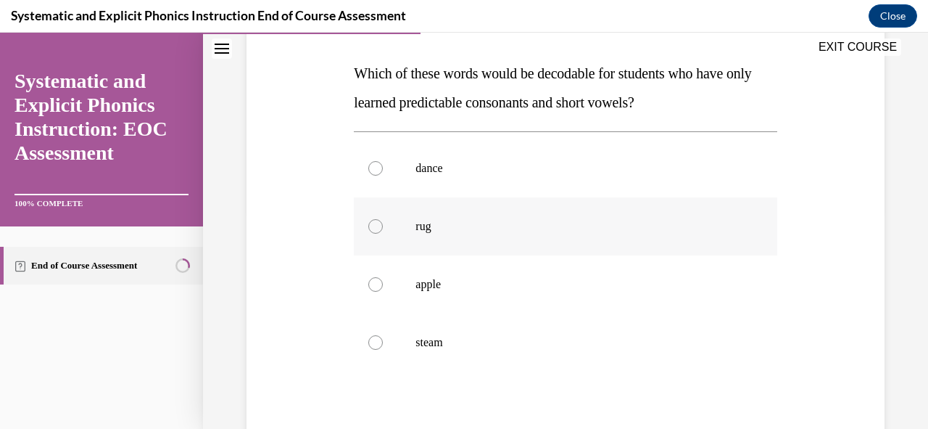
click at [376, 224] on div at bounding box center [375, 226] width 15 height 15
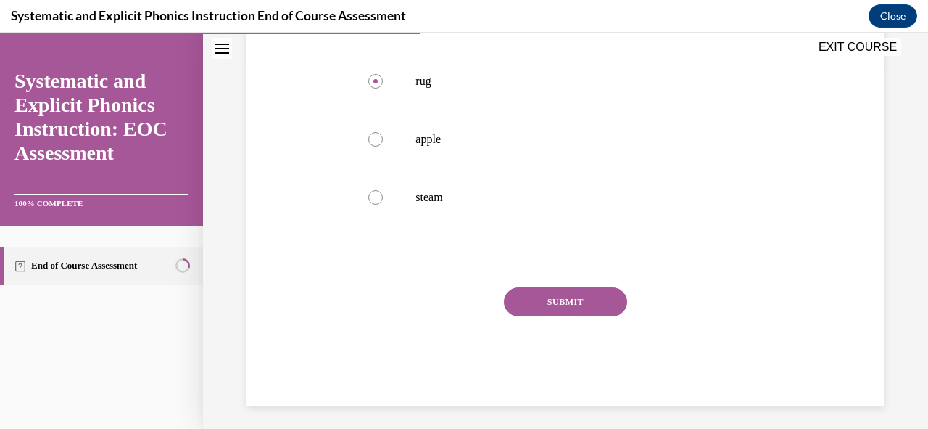
click at [582, 302] on button "SUBMIT" at bounding box center [565, 301] width 123 height 29
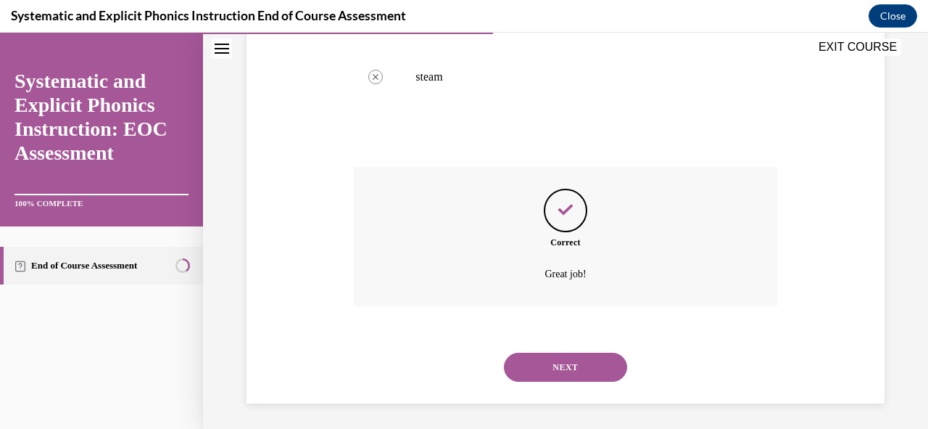
scroll to position [486, 0]
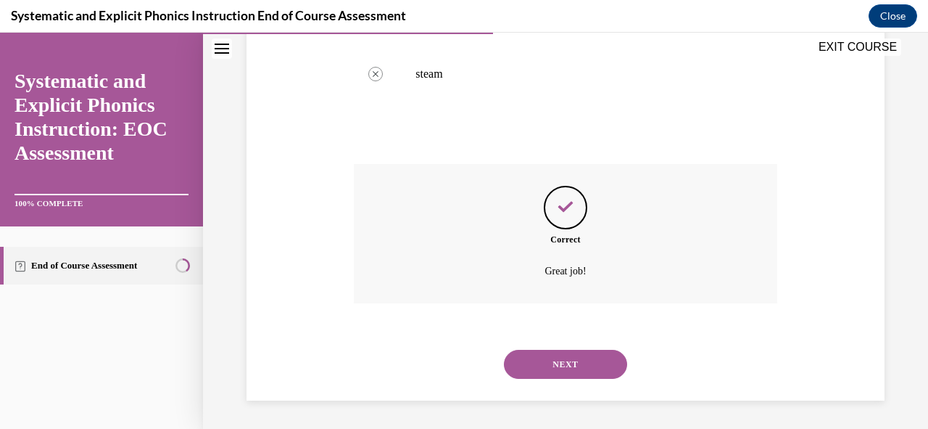
click at [603, 372] on button "NEXT" at bounding box center [565, 364] width 123 height 29
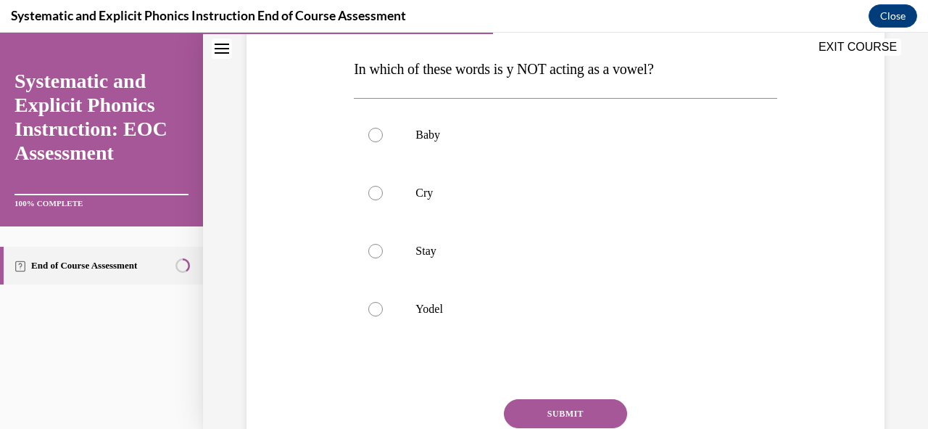
scroll to position [290, 0]
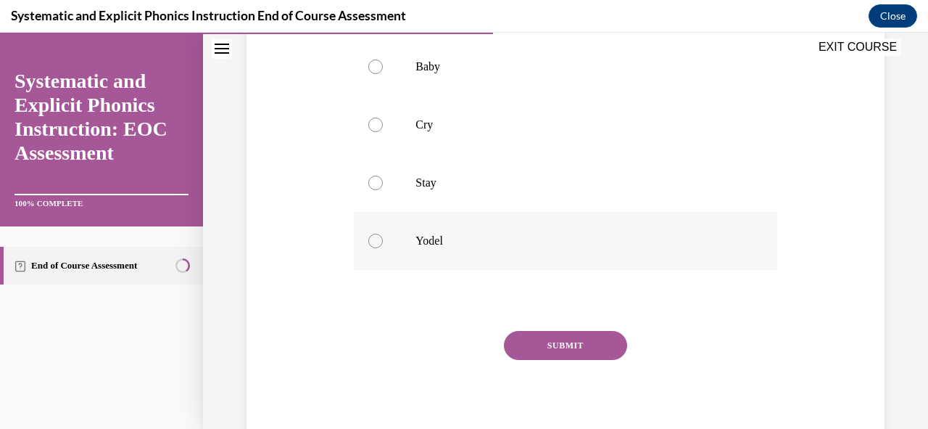
click at [368, 241] on div at bounding box center [375, 241] width 15 height 15
click at [578, 346] on button "SUBMIT" at bounding box center [565, 345] width 123 height 29
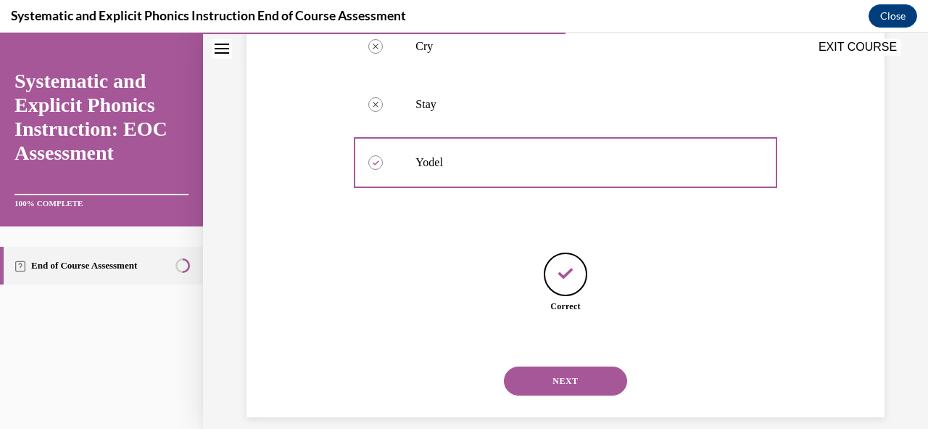
scroll to position [385, 0]
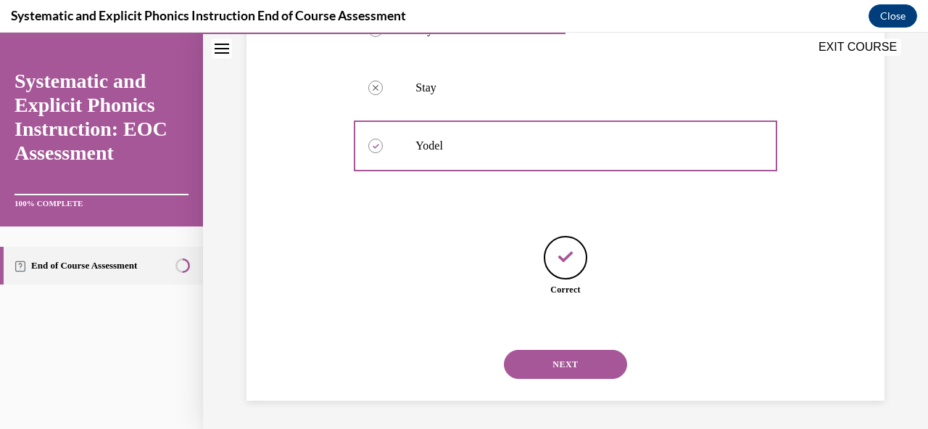
click at [584, 356] on button "NEXT" at bounding box center [565, 364] width 123 height 29
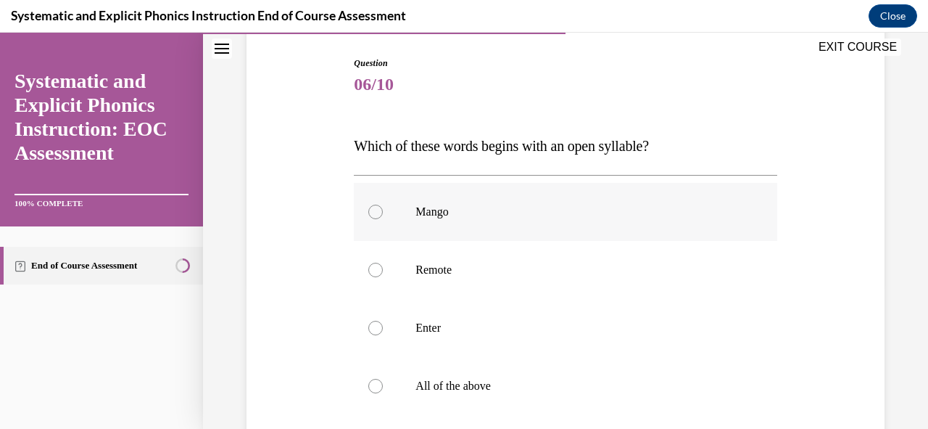
scroll to position [218, 0]
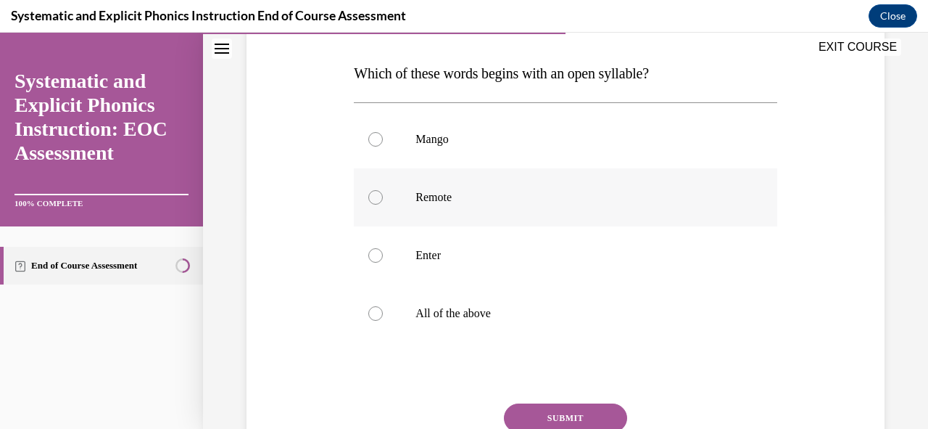
click at [369, 200] on div at bounding box center [375, 197] width 15 height 15
click at [576, 404] on button "SUBMIT" at bounding box center [565, 417] width 123 height 29
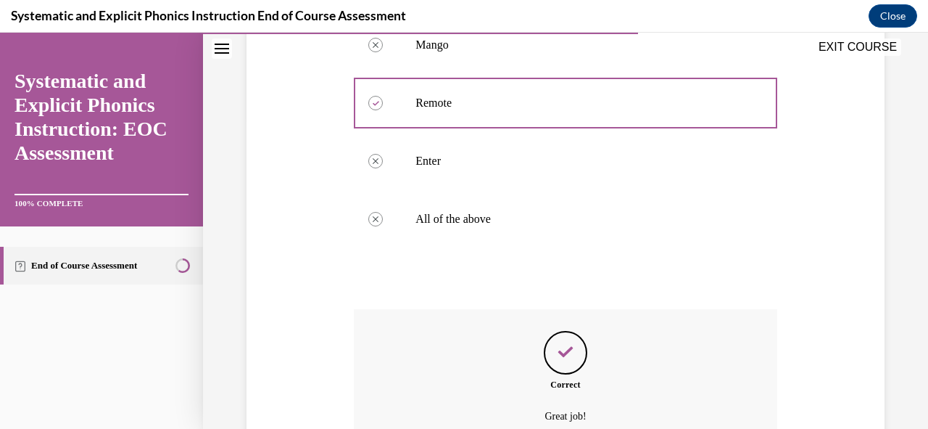
scroll to position [457, 0]
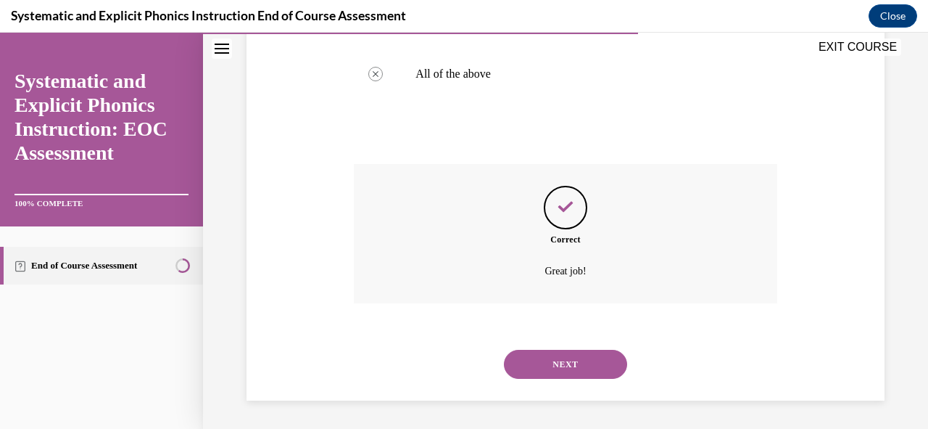
click at [561, 365] on button "NEXT" at bounding box center [565, 364] width 123 height 29
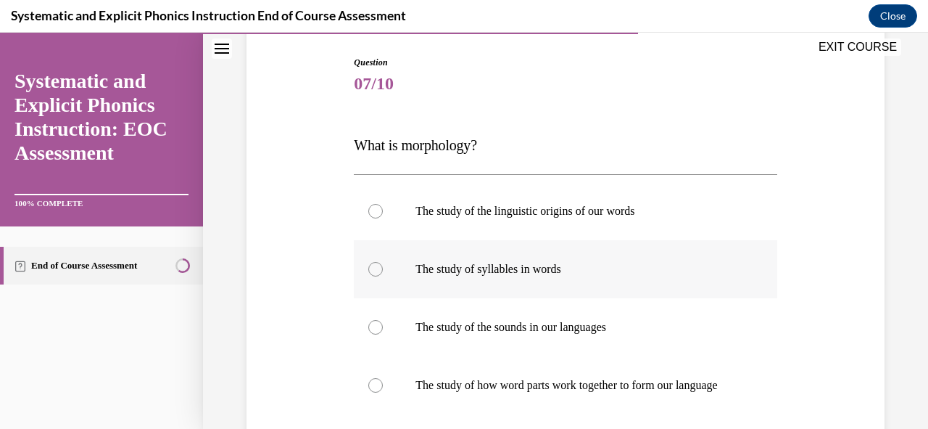
scroll to position [218, 0]
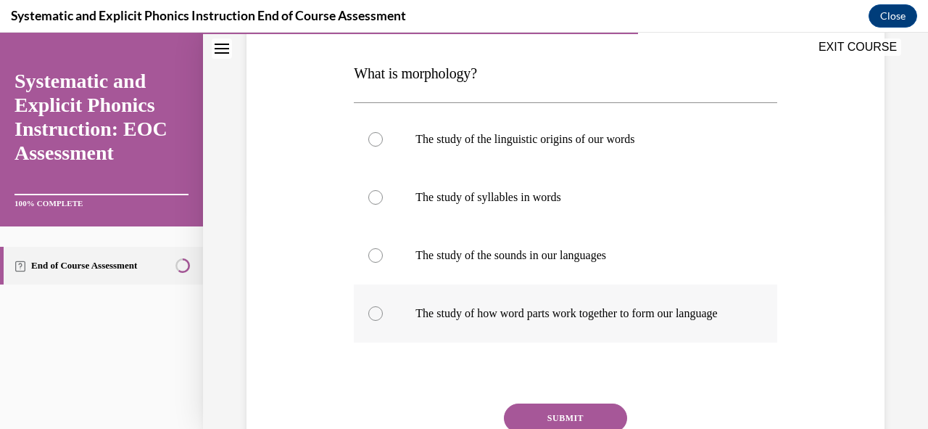
click at [374, 321] on div at bounding box center [375, 313] width 15 height 15
click at [551, 421] on button "SUBMIT" at bounding box center [565, 417] width 123 height 29
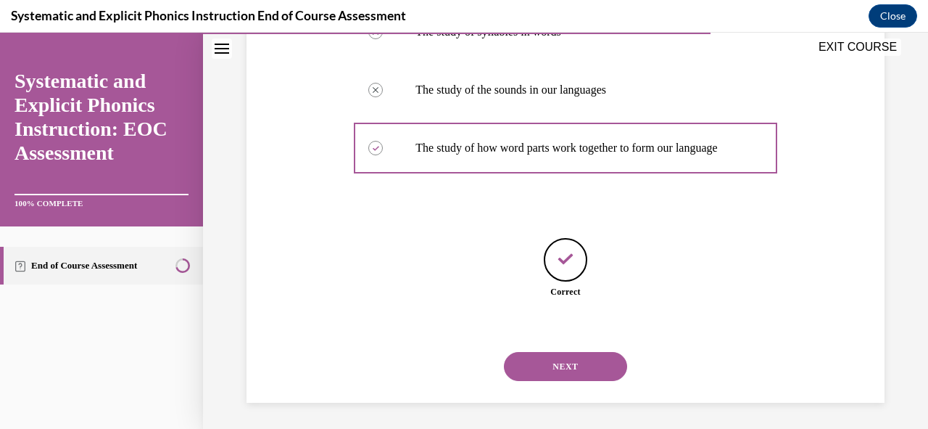
scroll to position [400, 0]
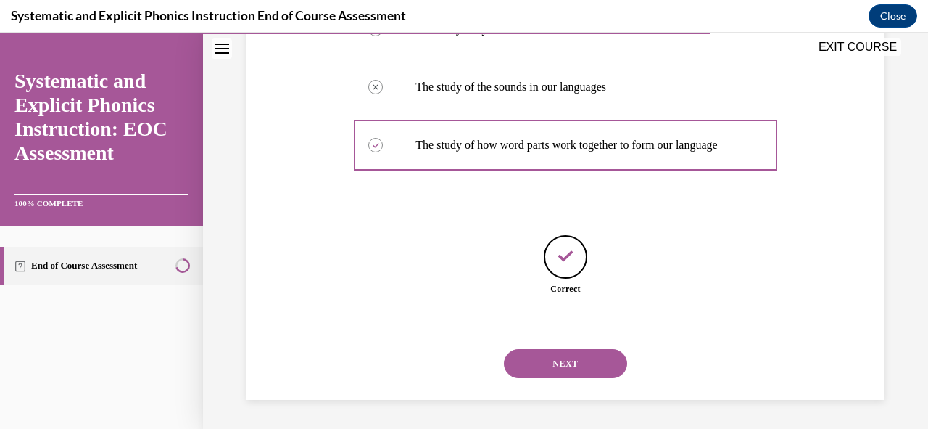
click at [602, 358] on button "NEXT" at bounding box center [565, 363] width 123 height 29
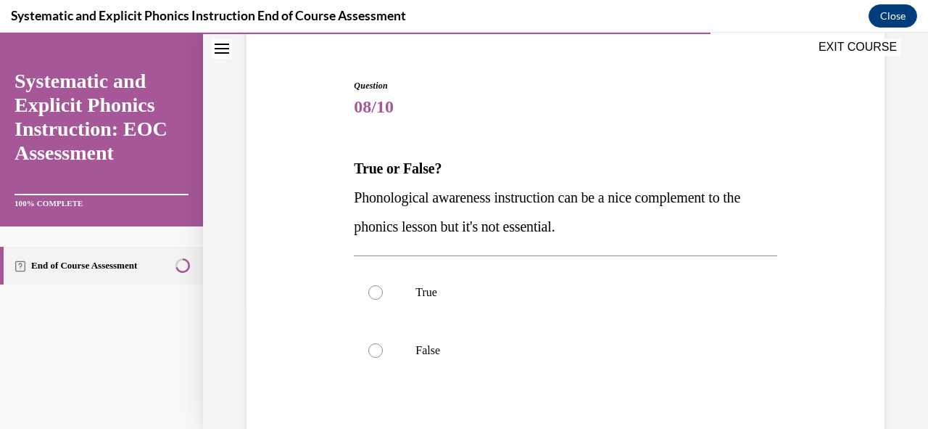
scroll to position [145, 0]
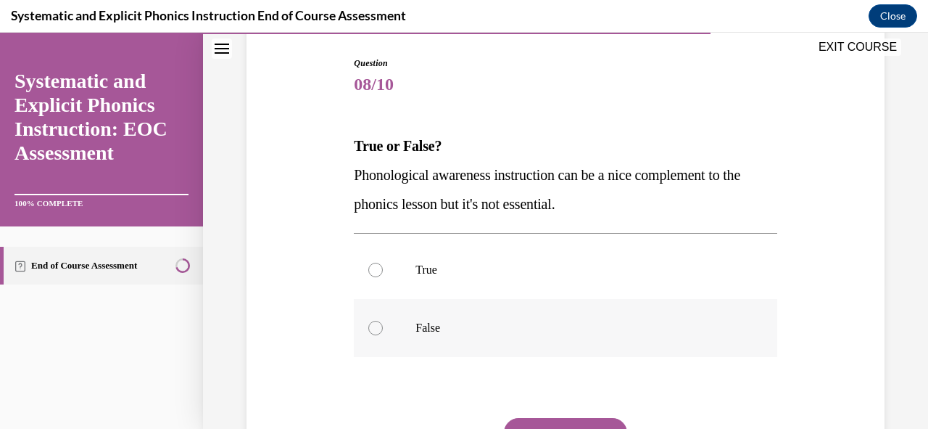
click at [371, 333] on div at bounding box center [375, 328] width 15 height 15
click at [563, 423] on button "SUBMIT" at bounding box center [565, 432] width 123 height 29
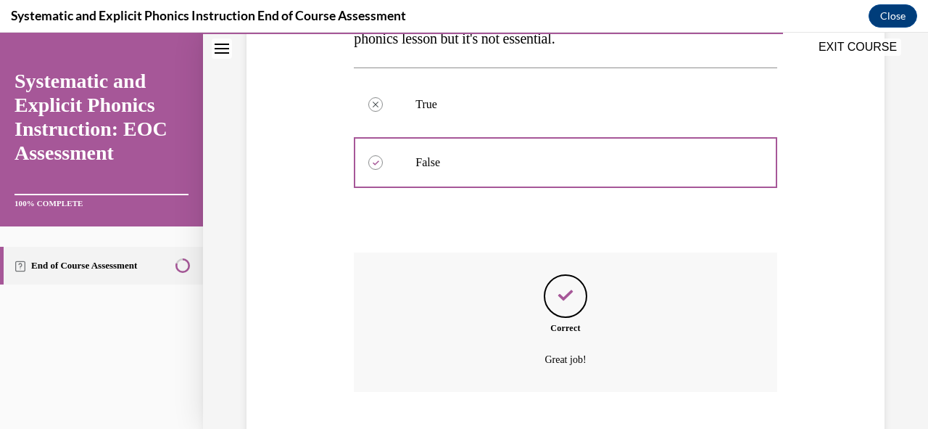
scroll to position [399, 0]
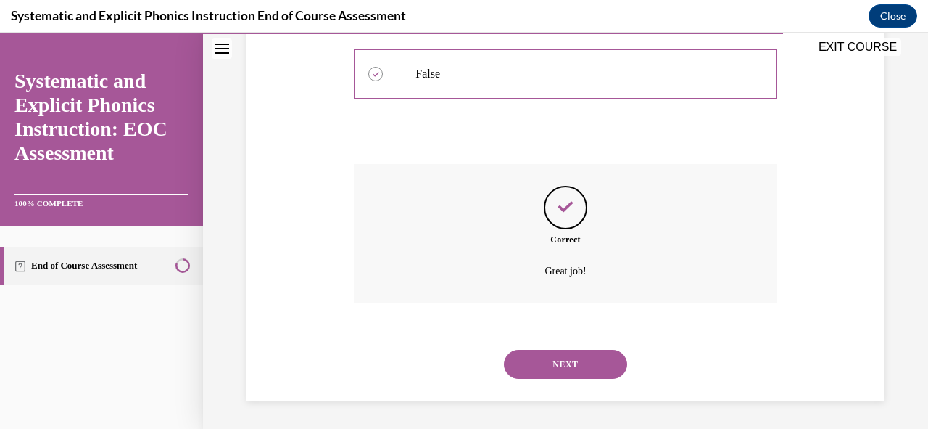
click at [608, 363] on button "NEXT" at bounding box center [565, 364] width 123 height 29
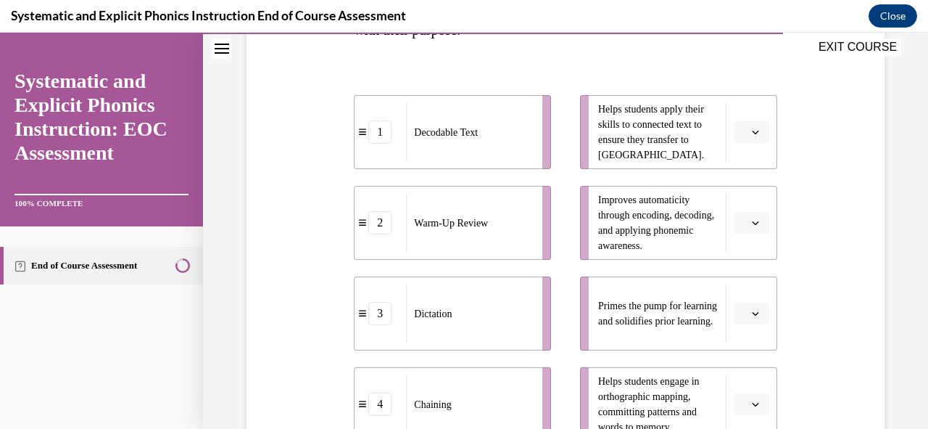
scroll to position [363, 0]
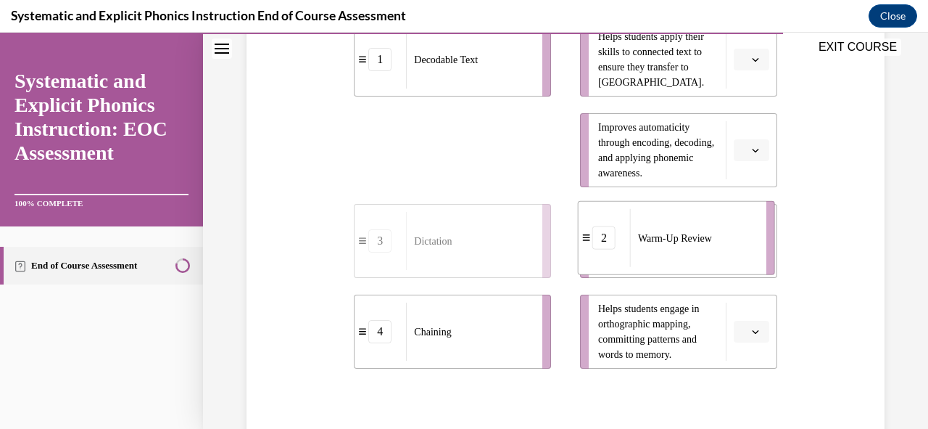
drag, startPoint x: 437, startPoint y: 161, endPoint x: 661, endPoint y: 249, distance: 240.6
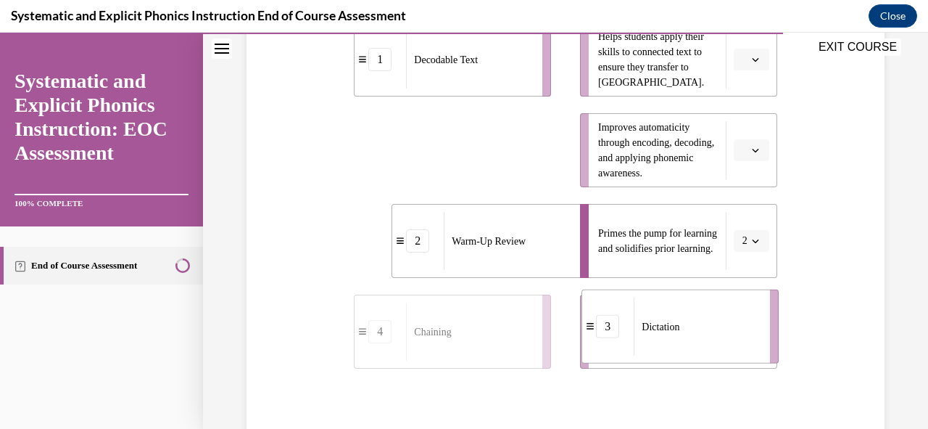
drag, startPoint x: 405, startPoint y: 146, endPoint x: 632, endPoint y: 322, distance: 286.9
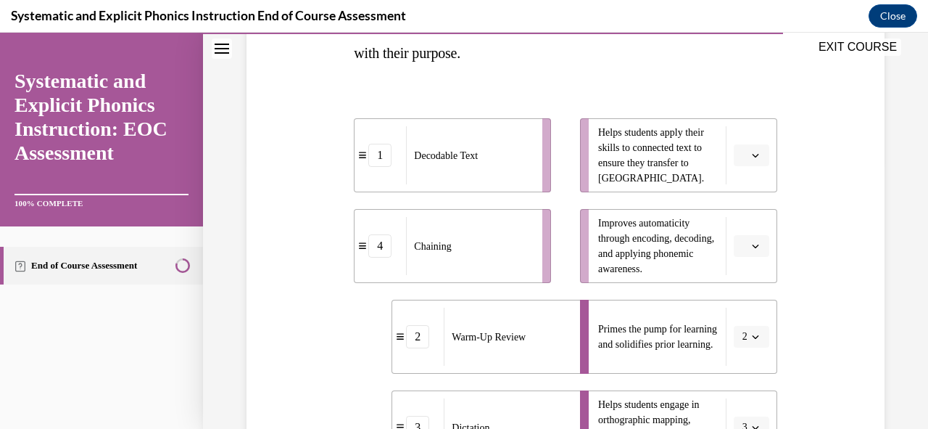
scroll to position [290, 0]
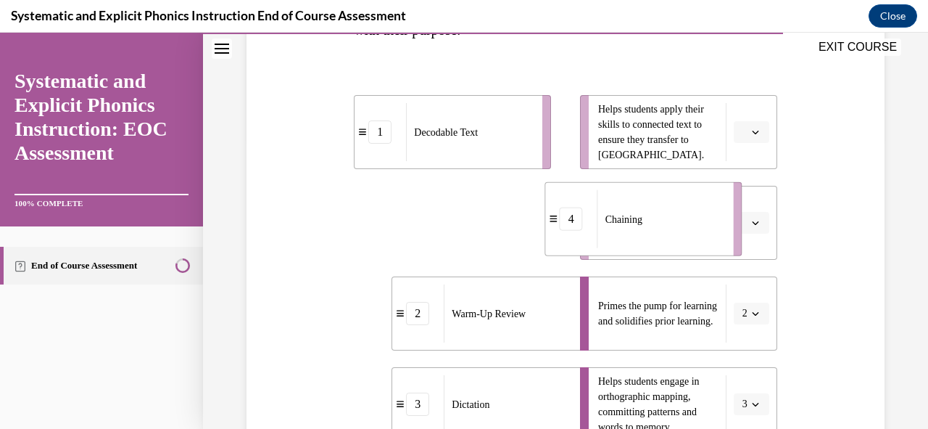
drag, startPoint x: 458, startPoint y: 252, endPoint x: 650, endPoint y: 247, distance: 191.5
click at [650, 247] on div "Chaining" at bounding box center [661, 219] width 127 height 58
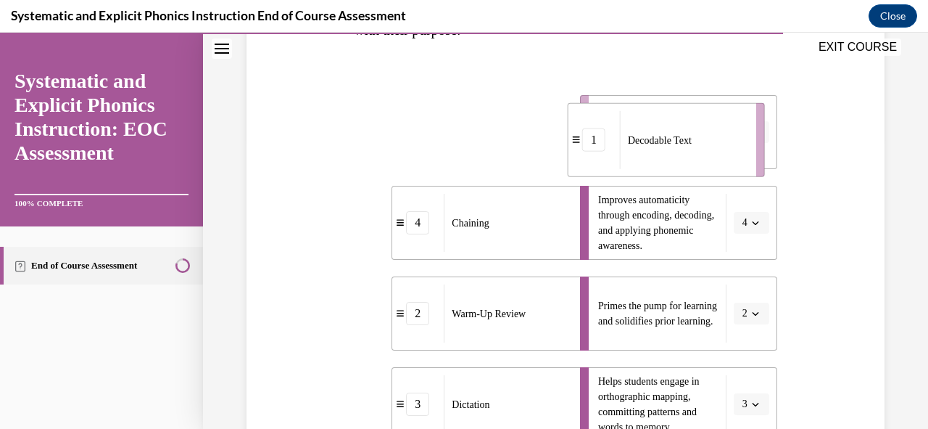
drag, startPoint x: 462, startPoint y: 156, endPoint x: 676, endPoint y: 164, distance: 214.1
click at [676, 164] on div "Decodable Text" at bounding box center [683, 140] width 127 height 58
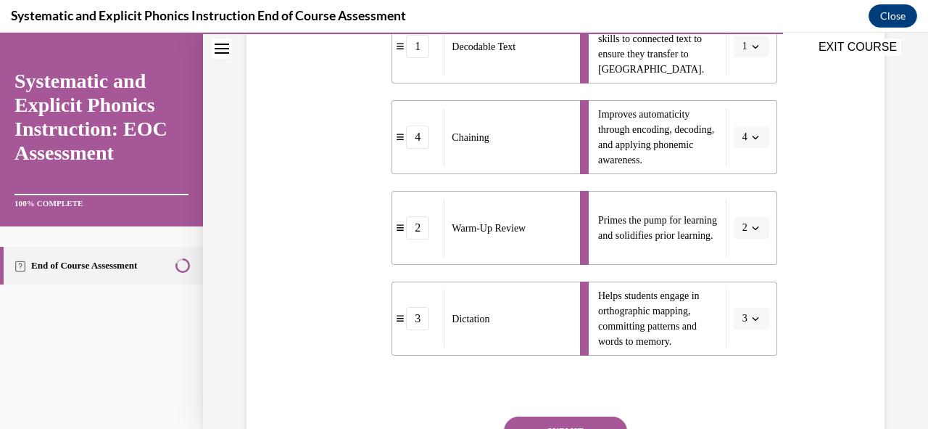
scroll to position [508, 0]
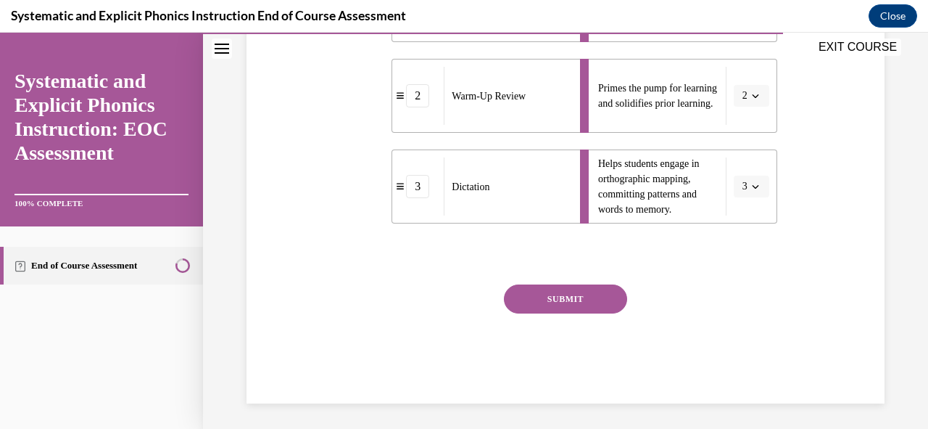
click at [561, 302] on button "SUBMIT" at bounding box center [565, 298] width 123 height 29
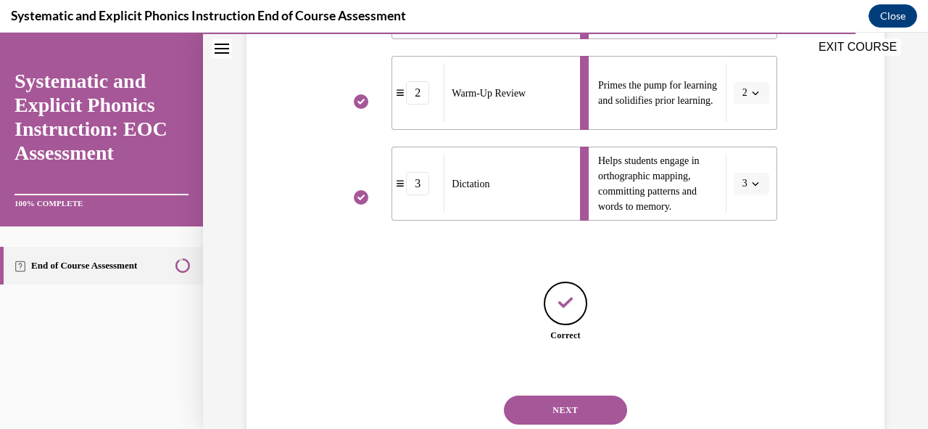
scroll to position [556, 0]
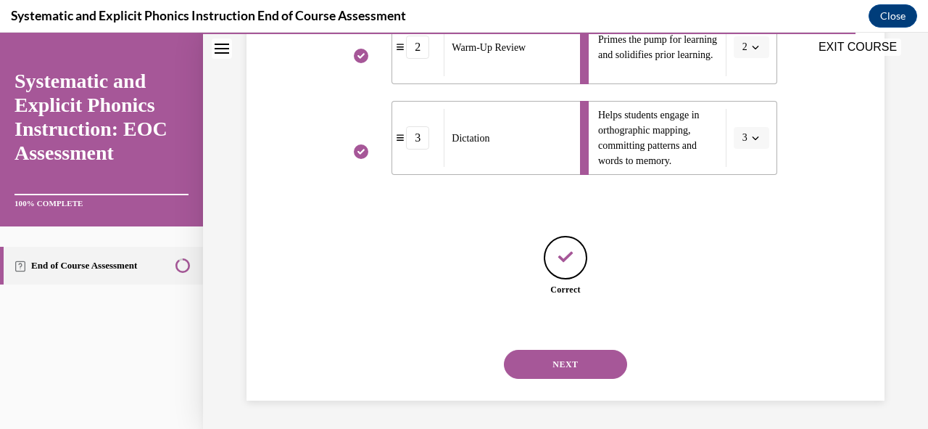
drag, startPoint x: 573, startPoint y: 363, endPoint x: 582, endPoint y: 358, distance: 10.5
click at [572, 364] on button "NEXT" at bounding box center [565, 364] width 123 height 29
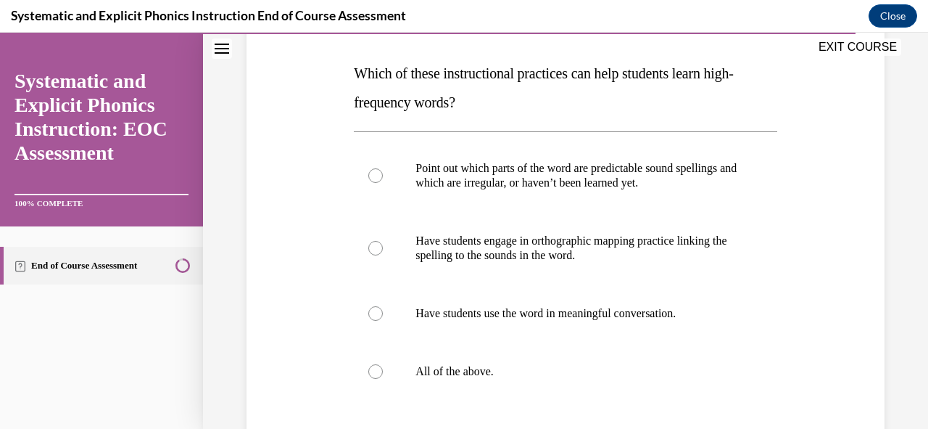
scroll to position [363, 0]
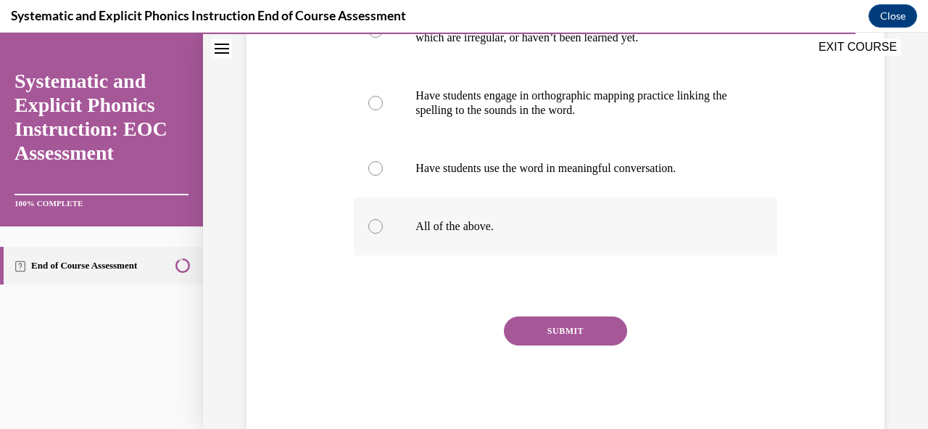
click at [371, 227] on div at bounding box center [375, 226] width 15 height 15
click at [582, 326] on button "SUBMIT" at bounding box center [565, 330] width 123 height 29
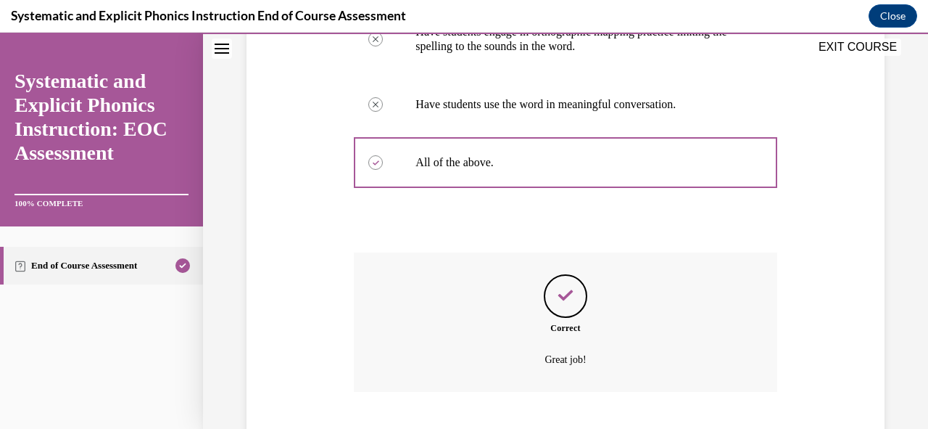
scroll to position [515, 0]
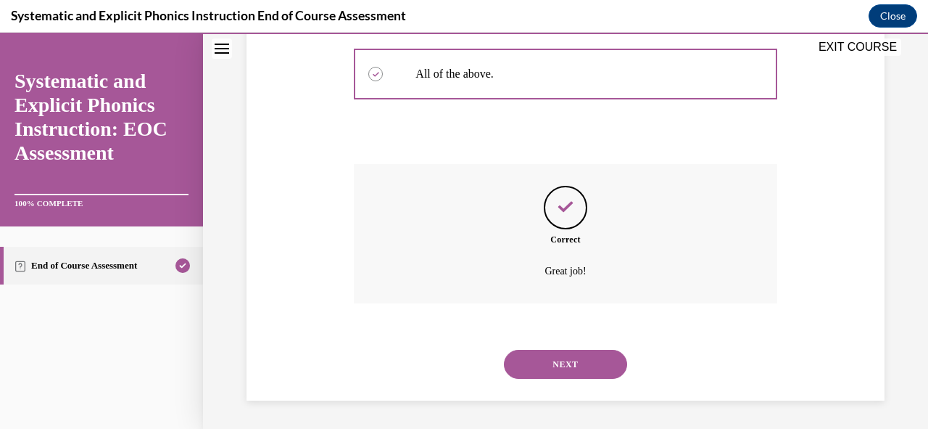
click at [587, 363] on button "NEXT" at bounding box center [565, 364] width 123 height 29
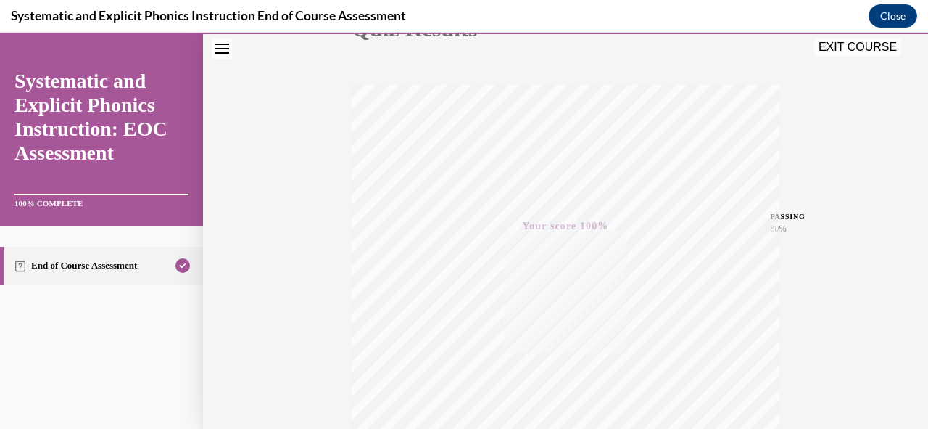
scroll to position [0, 0]
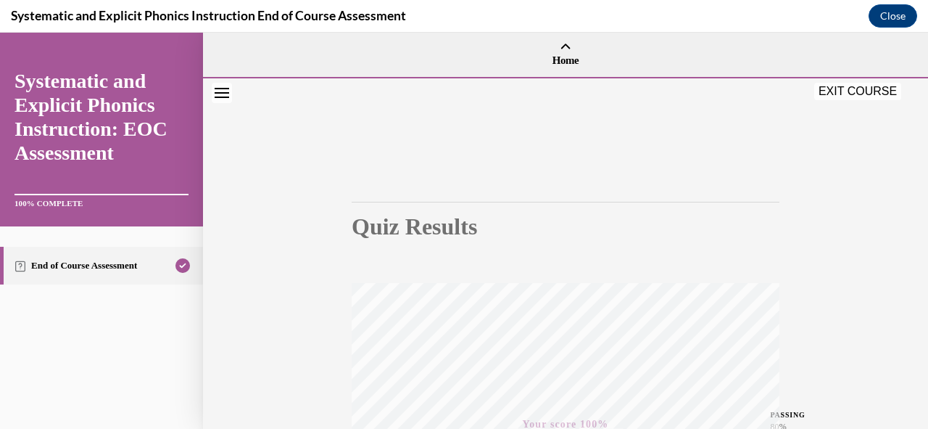
click at [848, 97] on button "EXIT COURSE" at bounding box center [857, 91] width 87 height 17
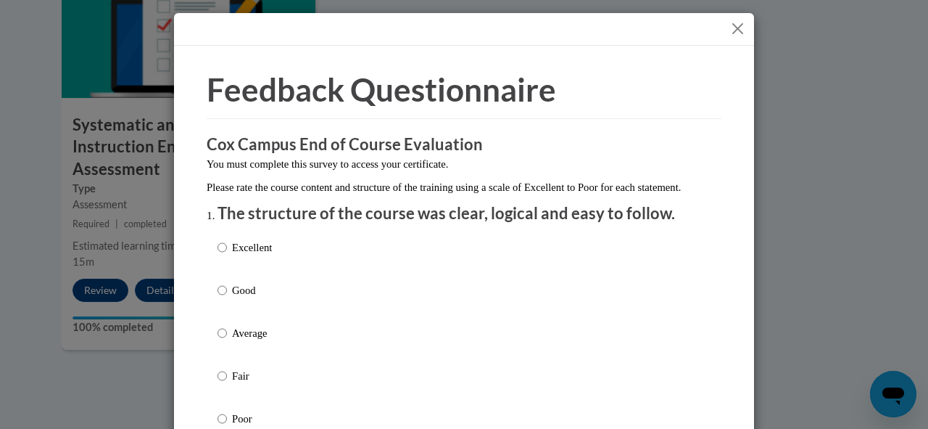
scroll to position [145, 0]
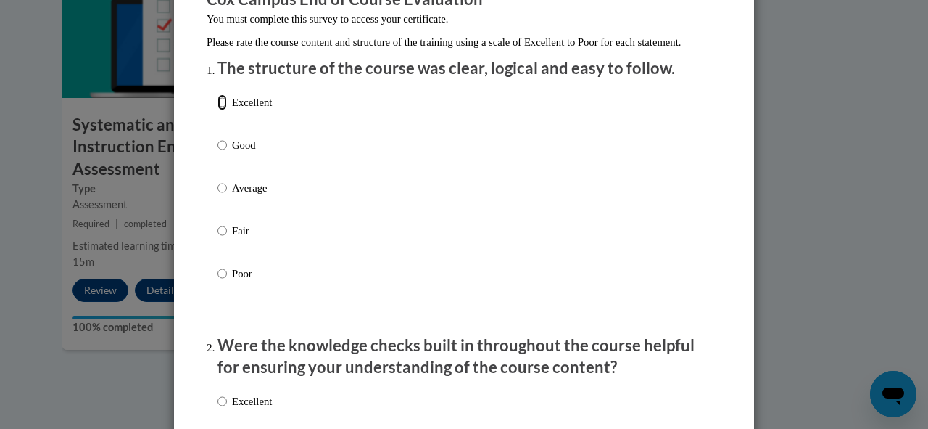
click at [218, 110] on input "Excellent" at bounding box center [222, 102] width 9 height 16
radio input "true"
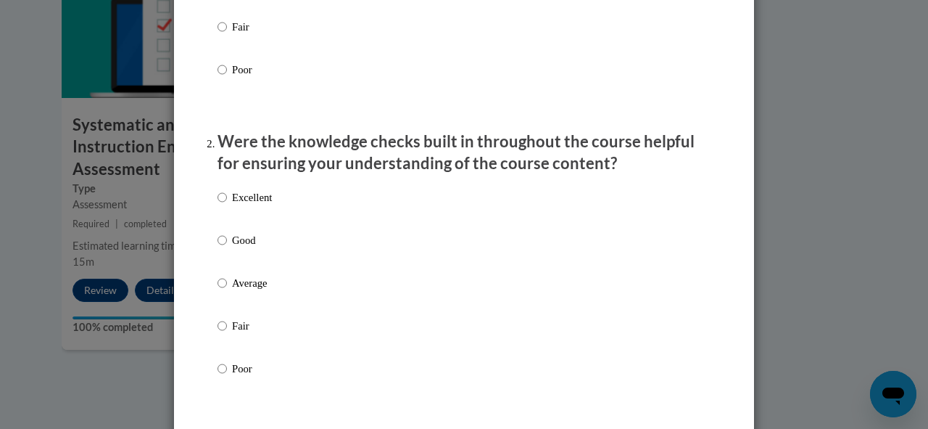
scroll to position [363, 0]
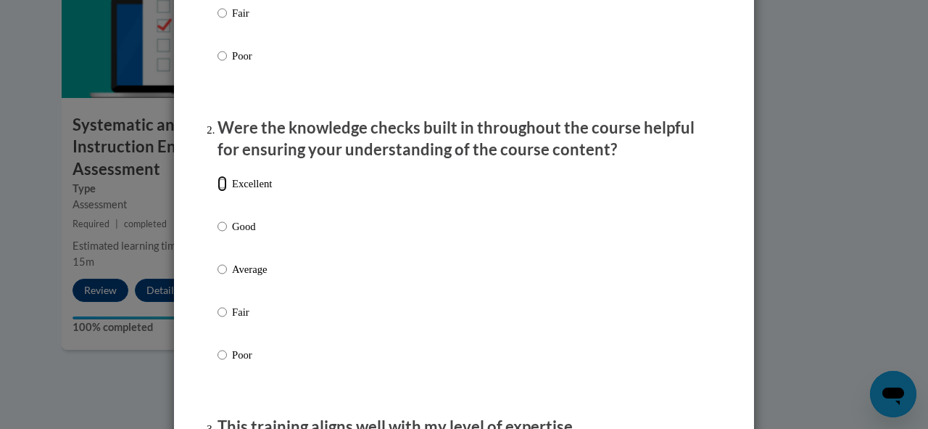
click at [219, 191] on input "Excellent" at bounding box center [222, 183] width 9 height 16
radio input "true"
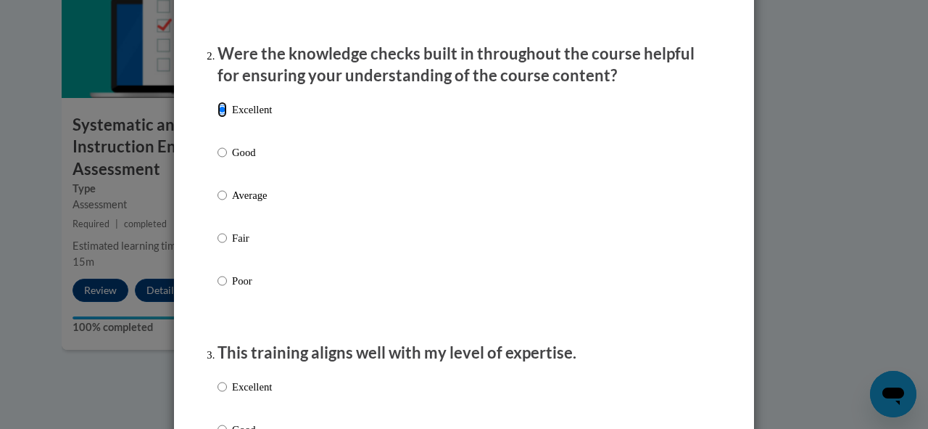
scroll to position [653, 0]
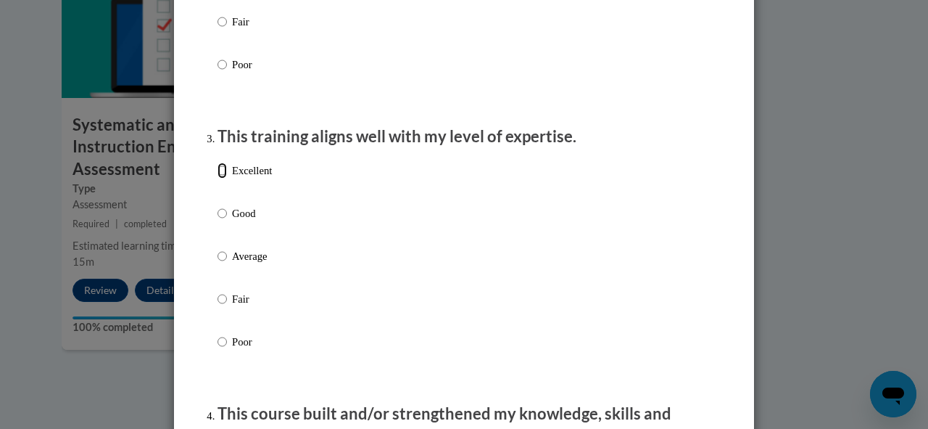
click at [219, 178] on input "Excellent" at bounding box center [222, 170] width 9 height 16
radio input "true"
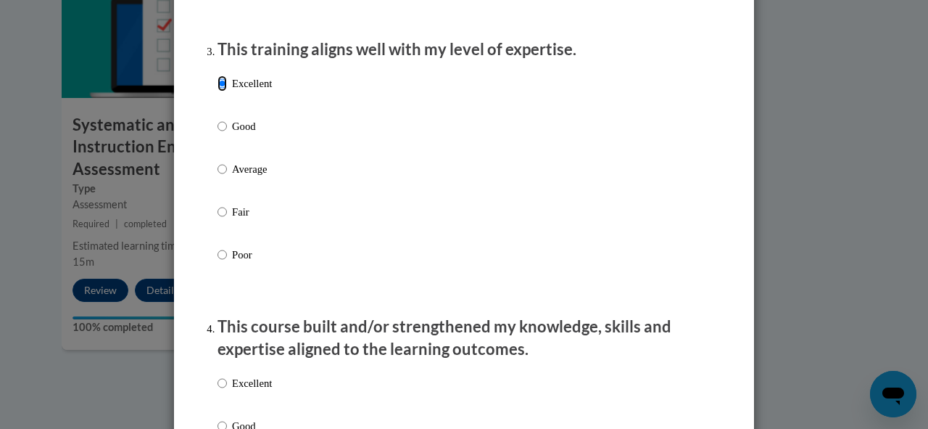
scroll to position [870, 0]
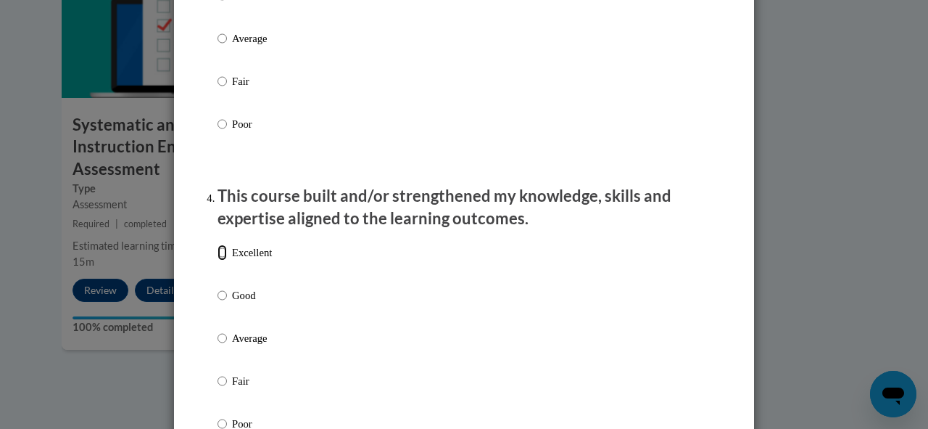
click at [218, 260] on input "Excellent" at bounding box center [222, 252] width 9 height 16
radio input "true"
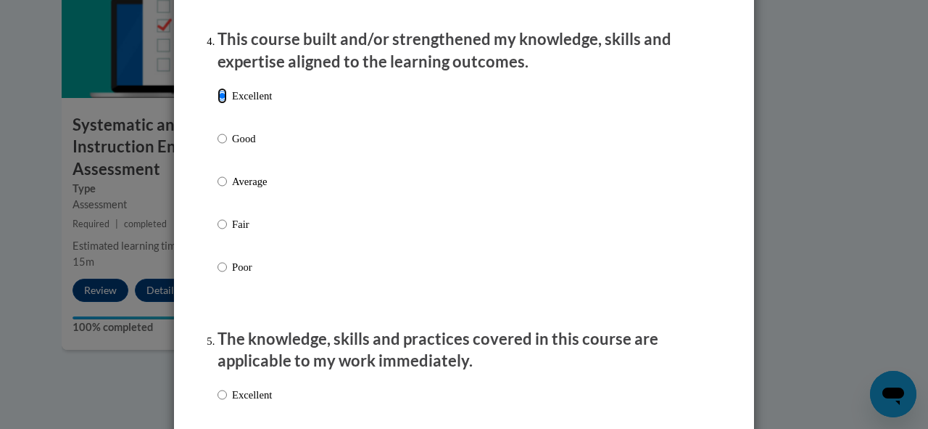
scroll to position [1160, 0]
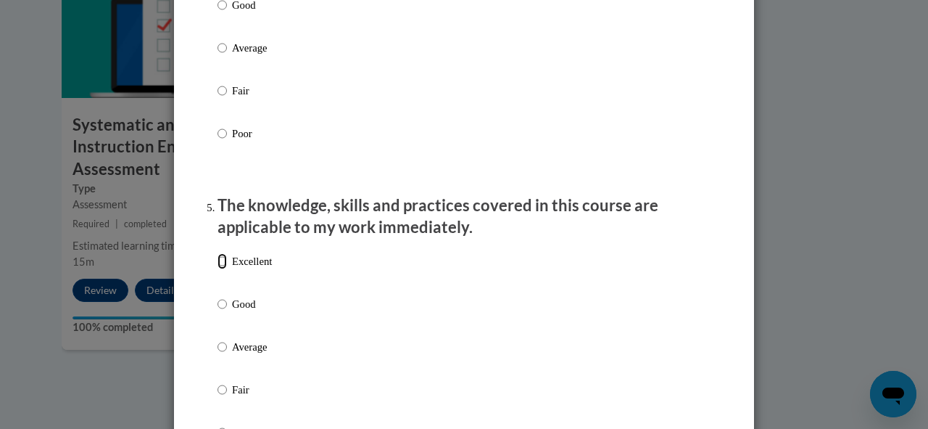
click at [218, 269] on input "Excellent" at bounding box center [222, 261] width 9 height 16
radio input "true"
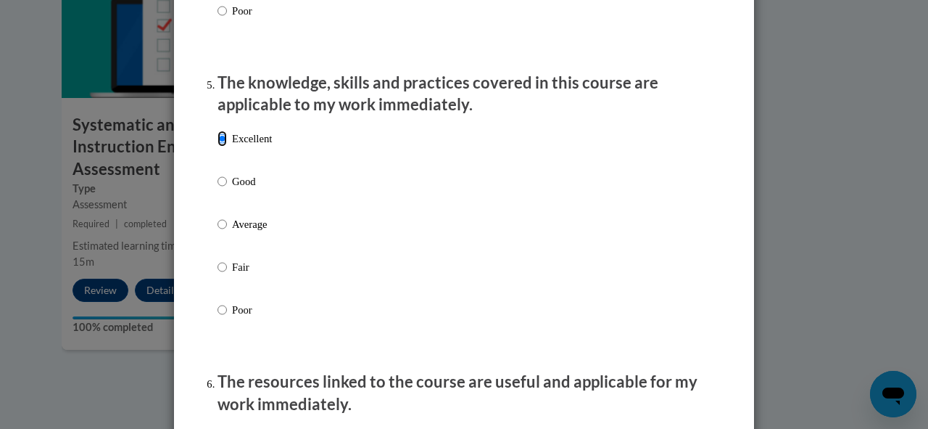
scroll to position [1450, 0]
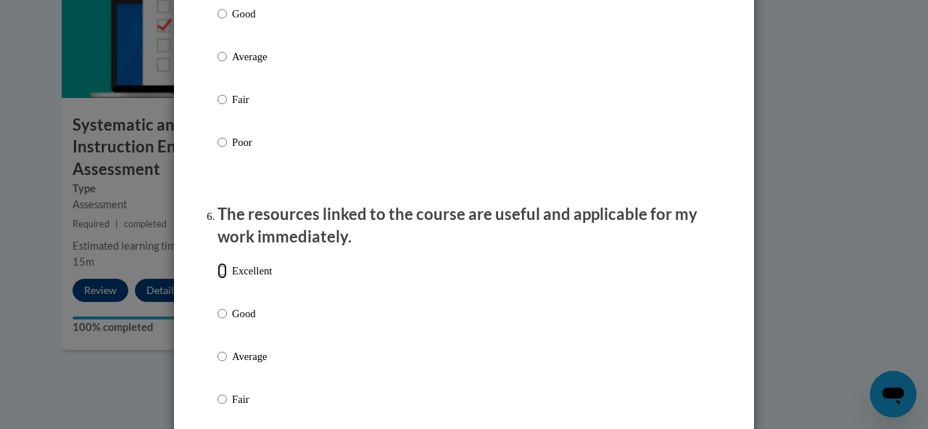
click at [218, 278] on input "Excellent" at bounding box center [222, 271] width 9 height 16
radio input "true"
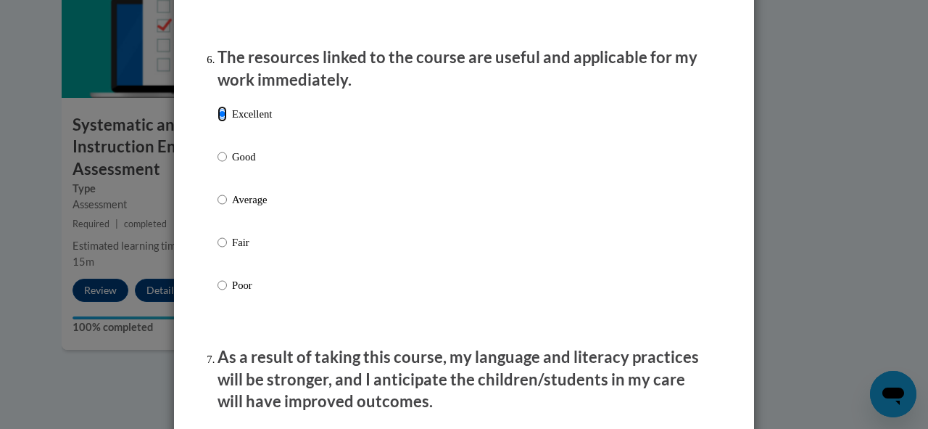
scroll to position [1740, 0]
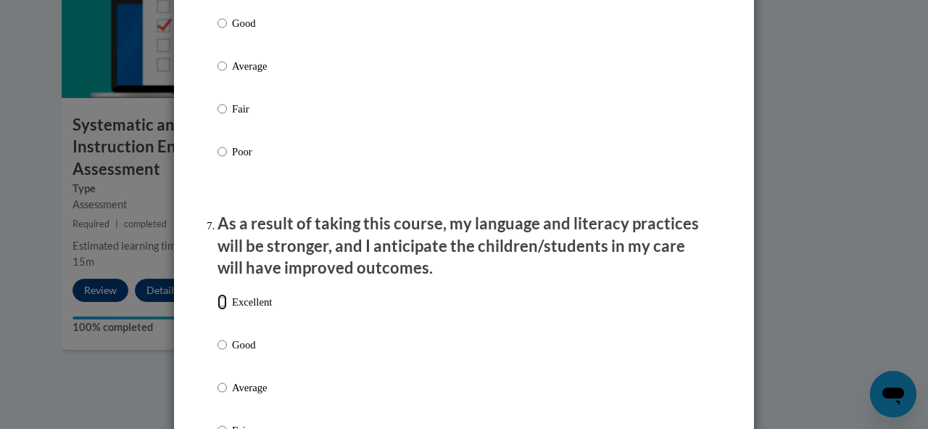
click at [218, 310] on input "Excellent" at bounding box center [222, 302] width 9 height 16
radio input "true"
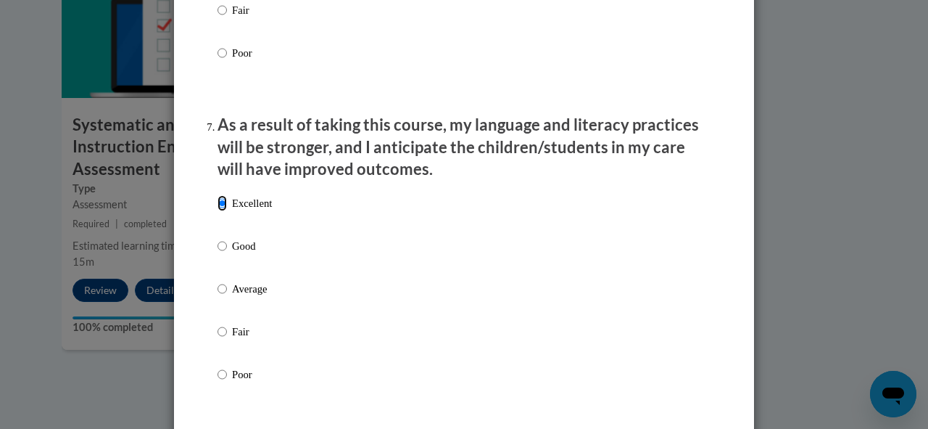
scroll to position [2030, 0]
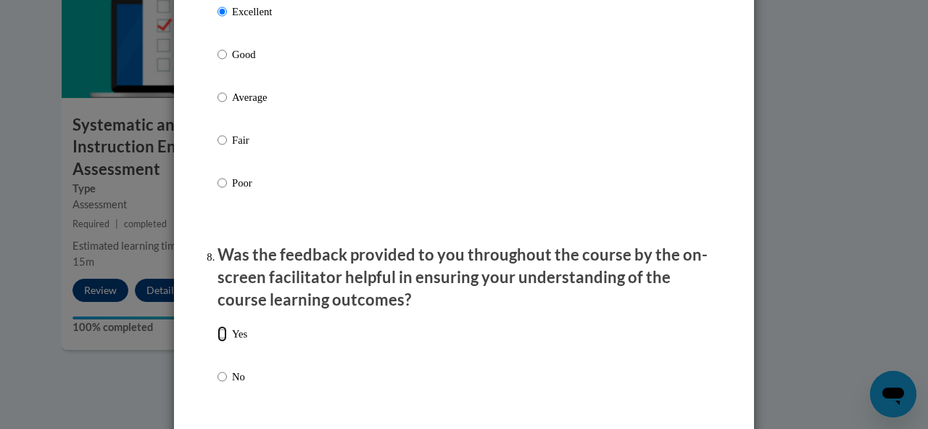
click at [218, 342] on input "Yes" at bounding box center [222, 334] width 9 height 16
radio input "true"
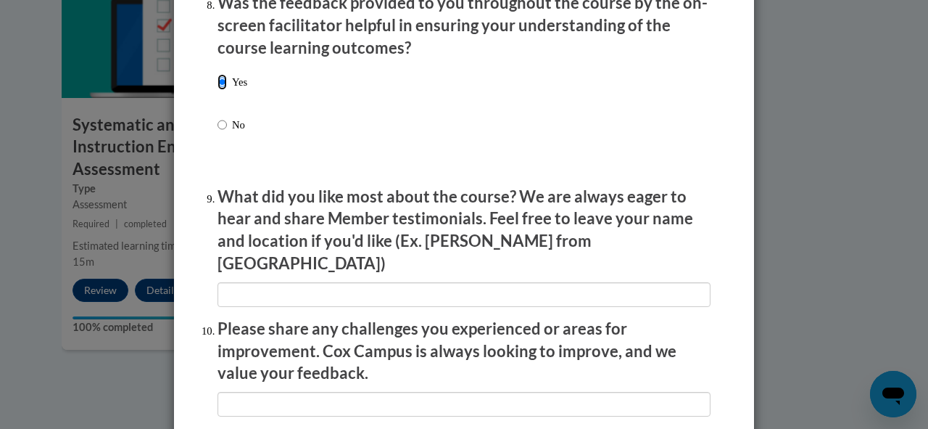
scroll to position [2321, 0]
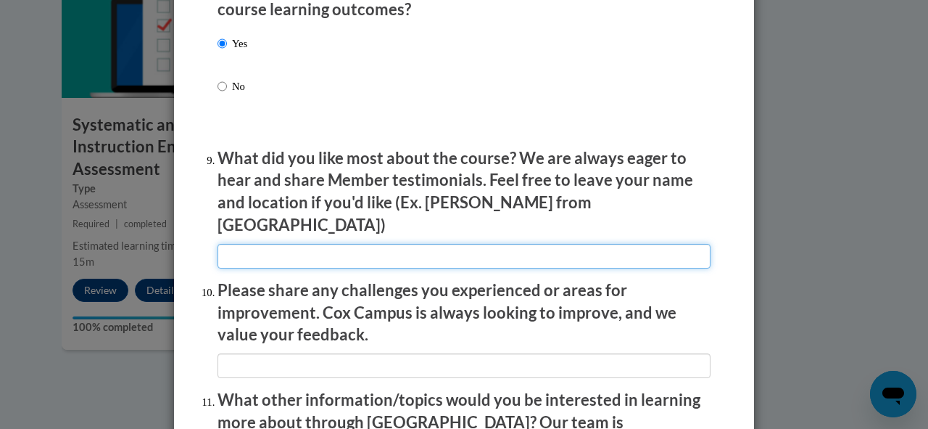
click at [315, 244] on input "textbox" at bounding box center [464, 256] width 493 height 25
type input "Modeling classes and explanation"
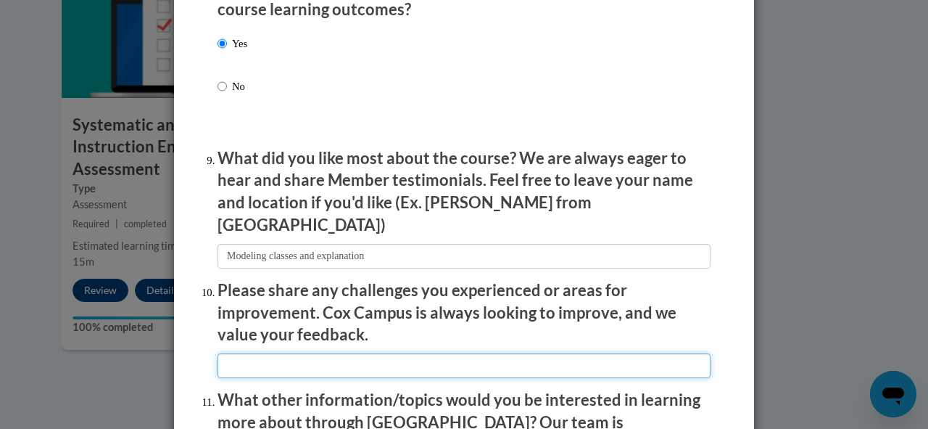
click at [377, 353] on input "textbox" at bounding box center [464, 365] width 493 height 25
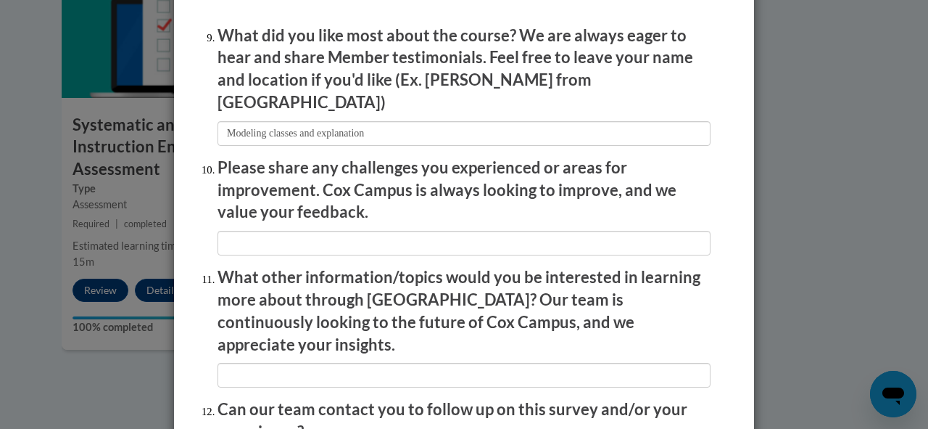
scroll to position [2466, 0]
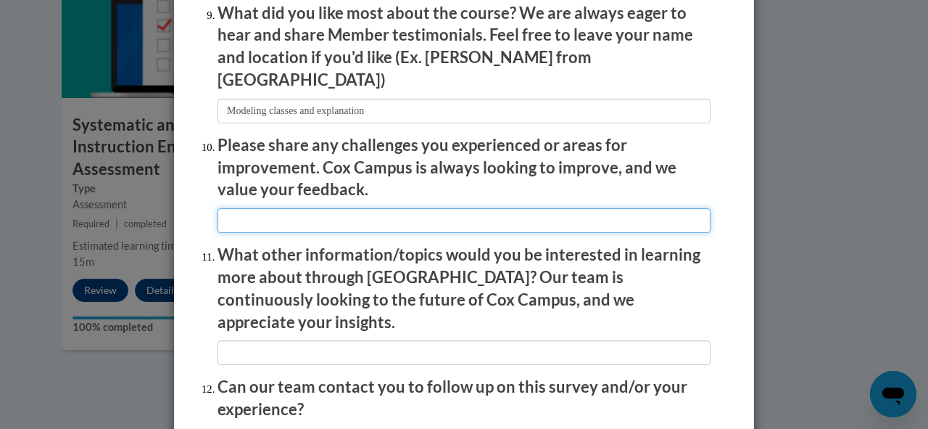
click at [441, 208] on input "textbox" at bounding box center [464, 220] width 493 height 25
type input "The content of this course is too long."
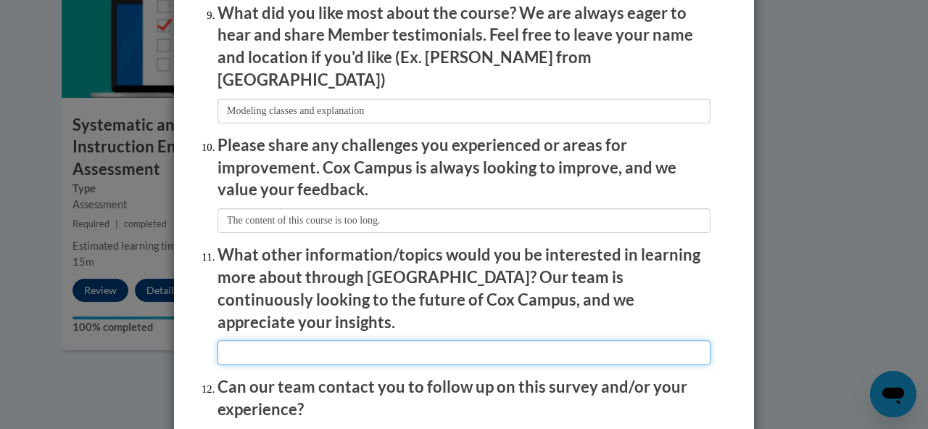
click at [561, 340] on input "textbox" at bounding box center [464, 352] width 493 height 25
click at [247, 340] on input "textbox" at bounding box center [464, 352] width 493 height 25
click at [355, 340] on input "textbox" at bounding box center [464, 352] width 493 height 25
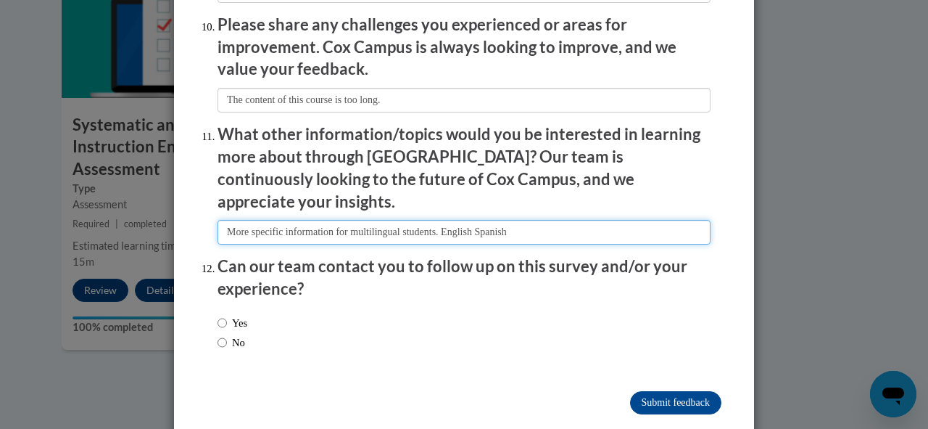
type input "More specific information for multilingual students. English Spanish"
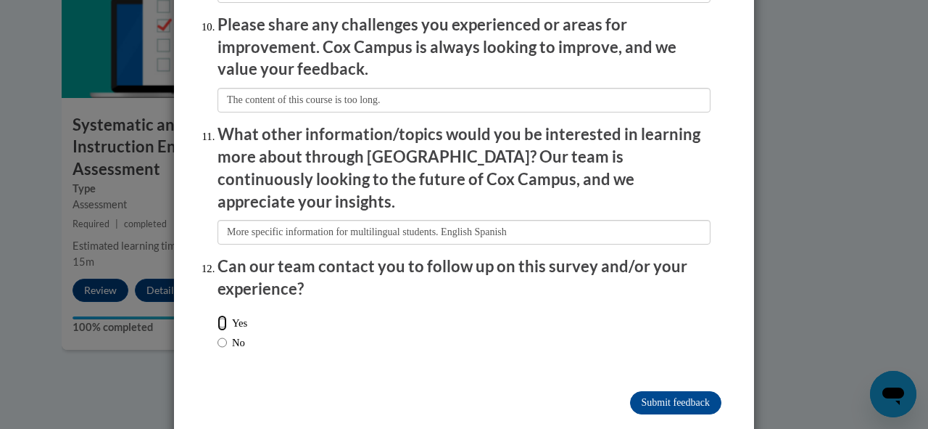
click at [218, 315] on input "Yes" at bounding box center [222, 323] width 9 height 16
radio input "true"
click at [666, 391] on input "Submit feedback" at bounding box center [675, 402] width 91 height 23
